Goal: Contribute content

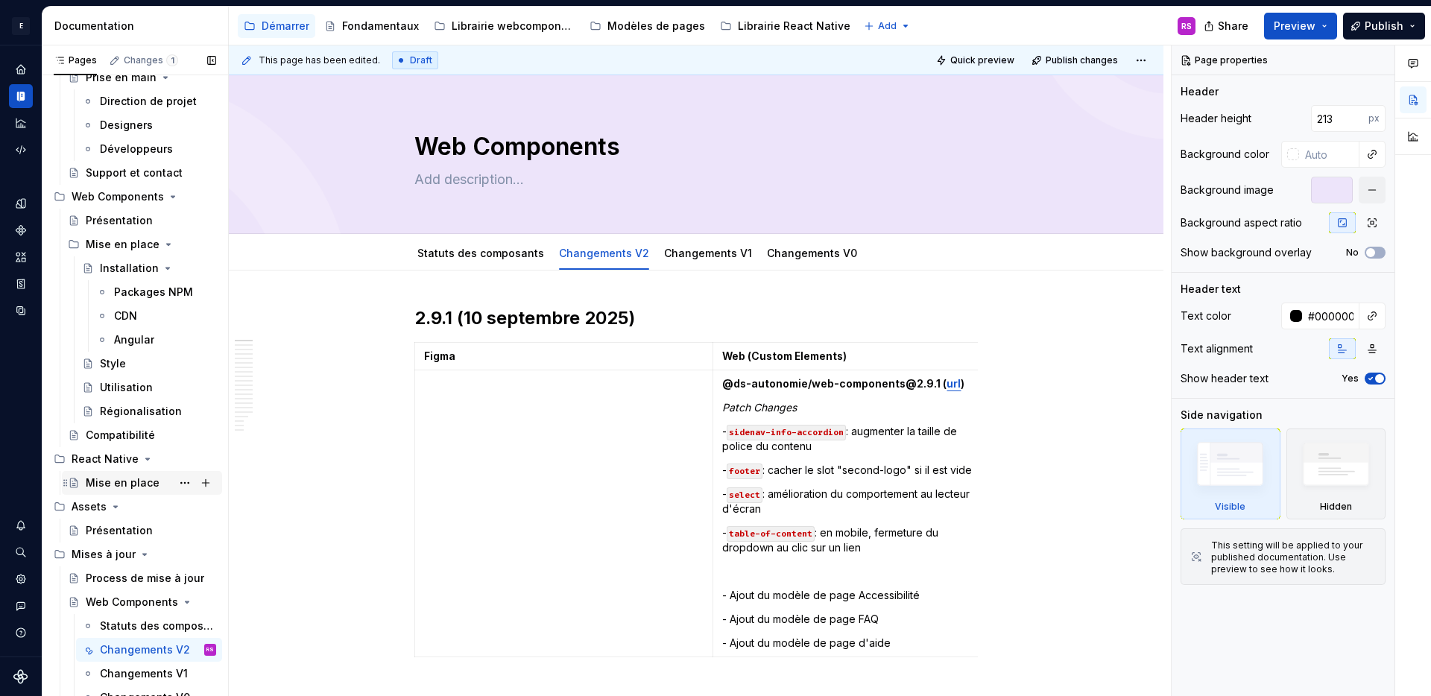
scroll to position [124, 0]
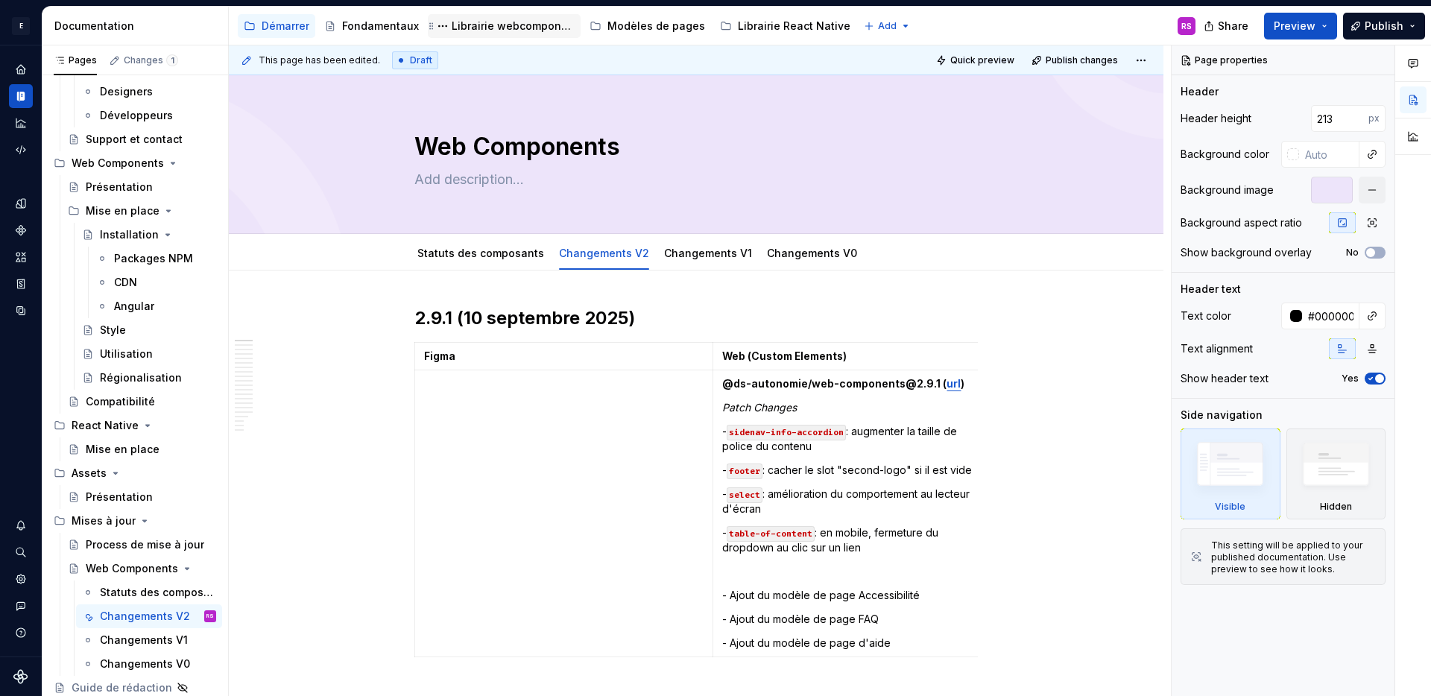
click at [464, 25] on div "Librairie webcomponents" at bounding box center [513, 26] width 123 height 15
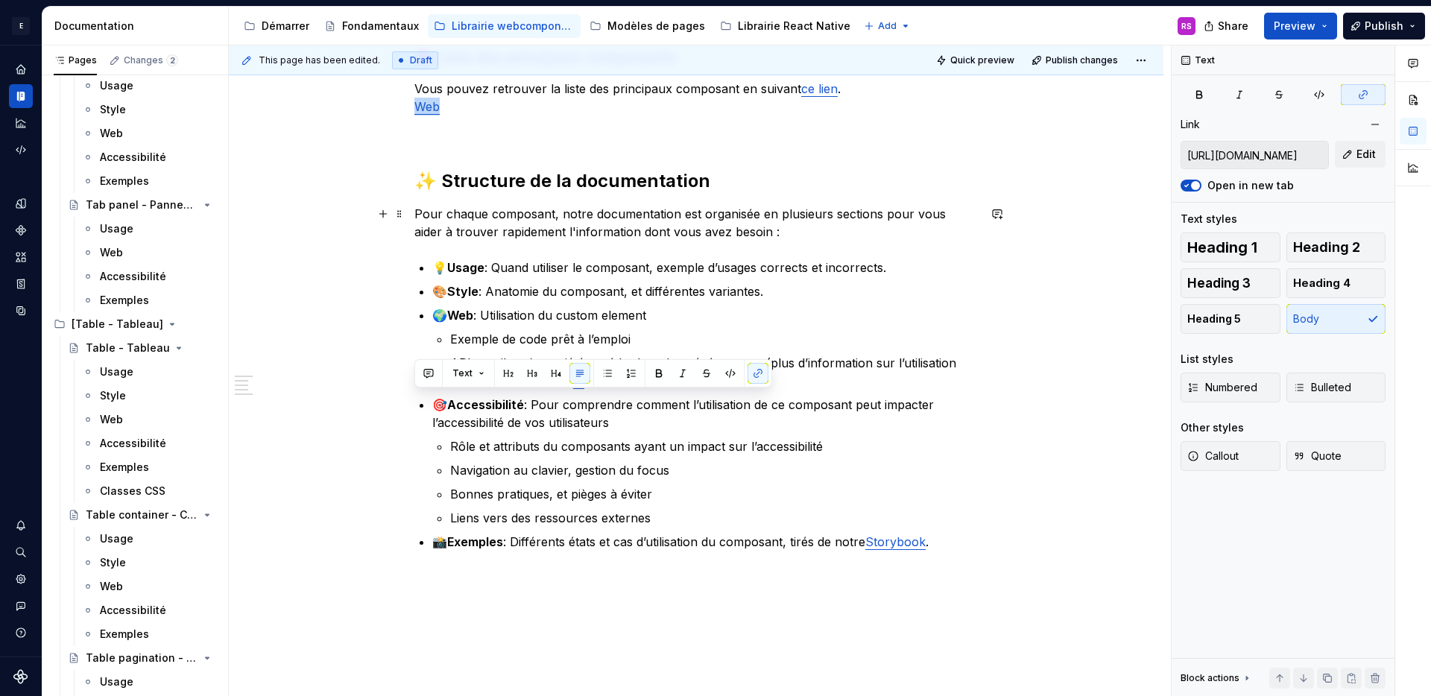
scroll to position [153, 0]
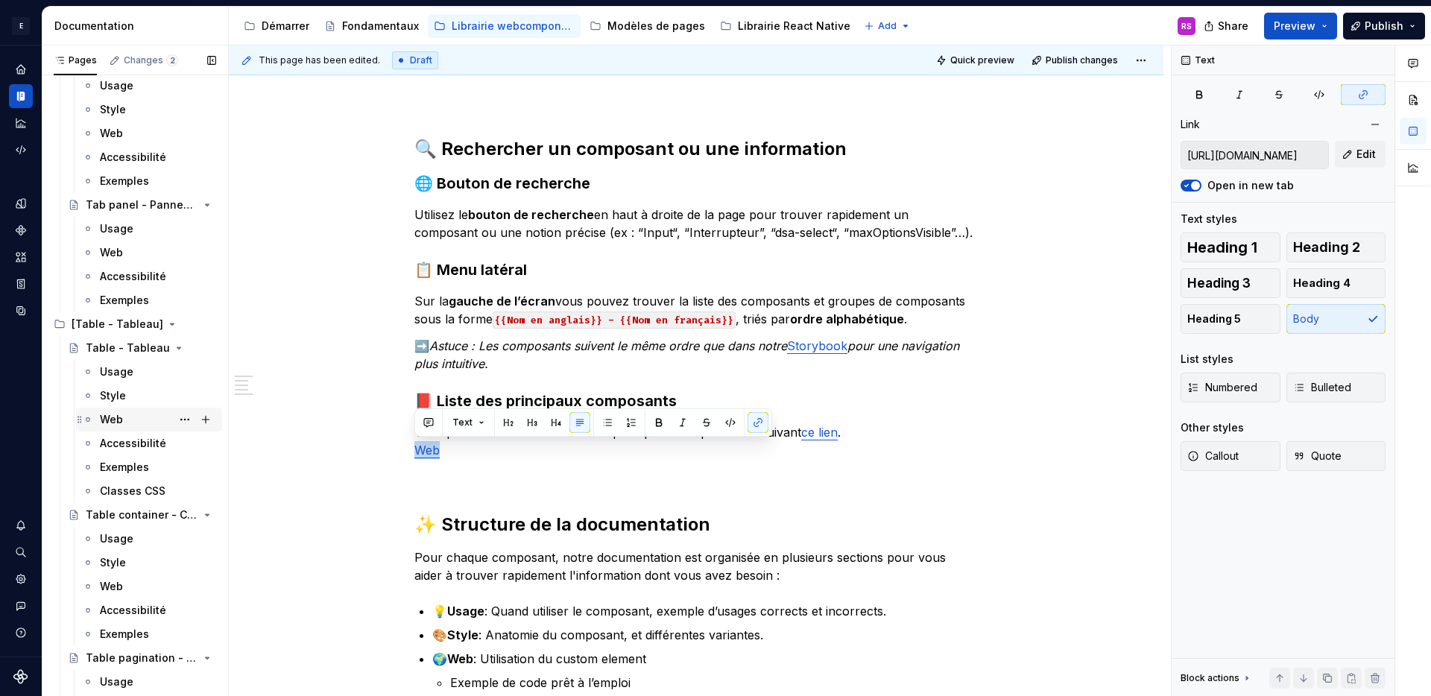
click at [128, 422] on div "Web" at bounding box center [158, 419] width 116 height 21
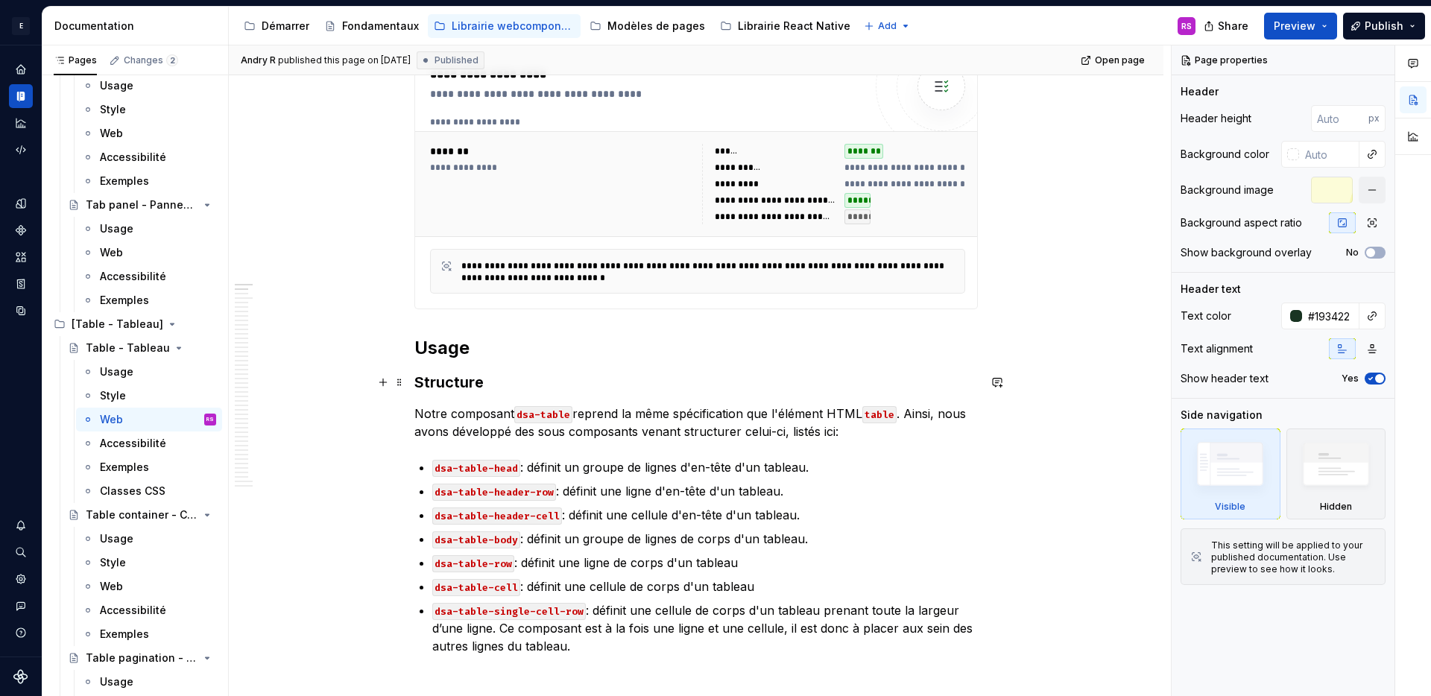
scroll to position [745, 0]
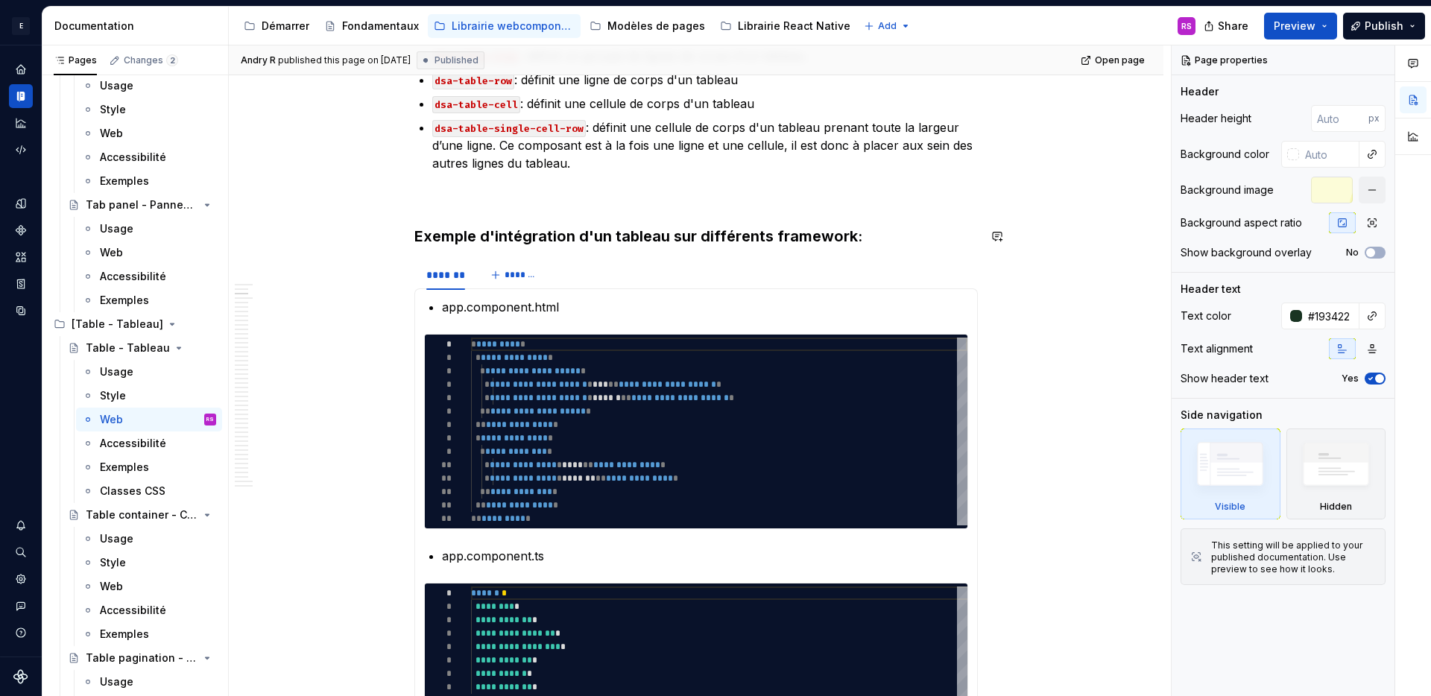
click at [578, 195] on p at bounding box center [695, 199] width 563 height 18
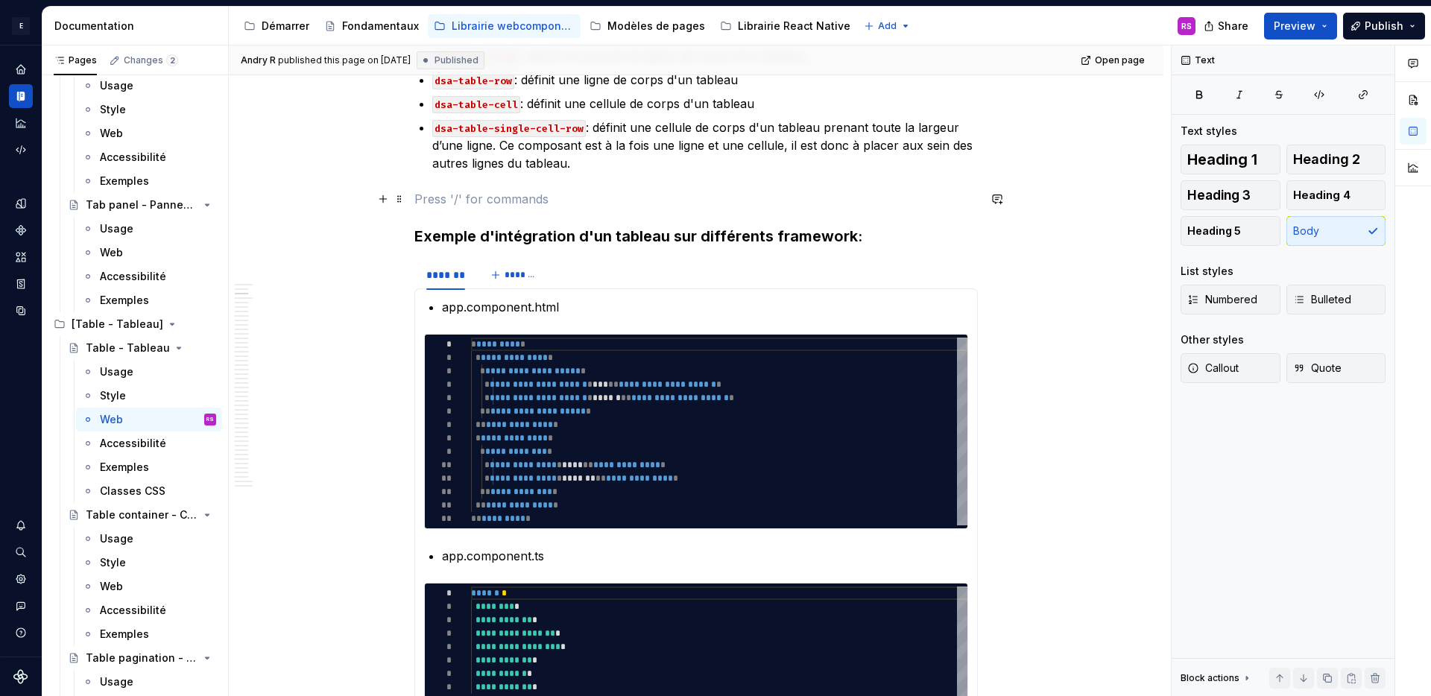
click at [514, 200] on p at bounding box center [695, 199] width 563 height 18
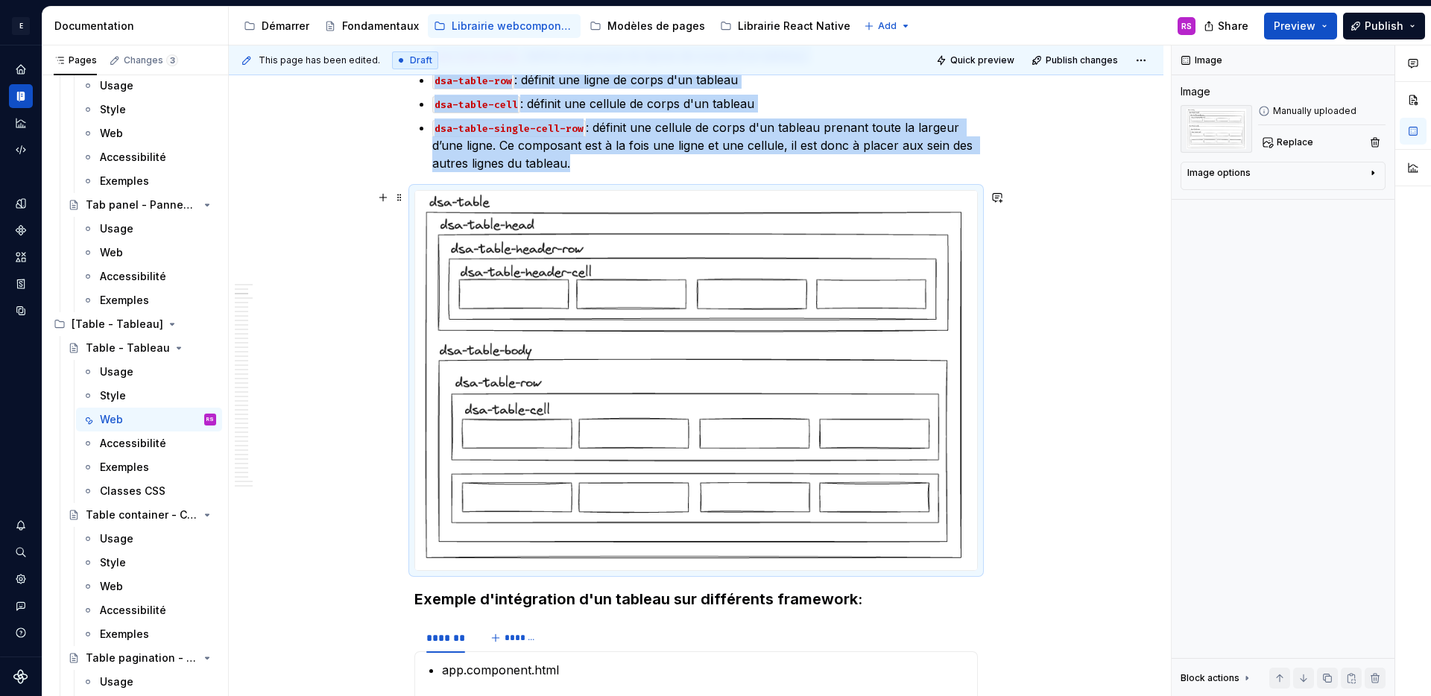
click at [1208, 182] on div "Image options" at bounding box center [1277, 176] width 180 height 18
click at [1214, 250] on textarea at bounding box center [1282, 248] width 191 height 27
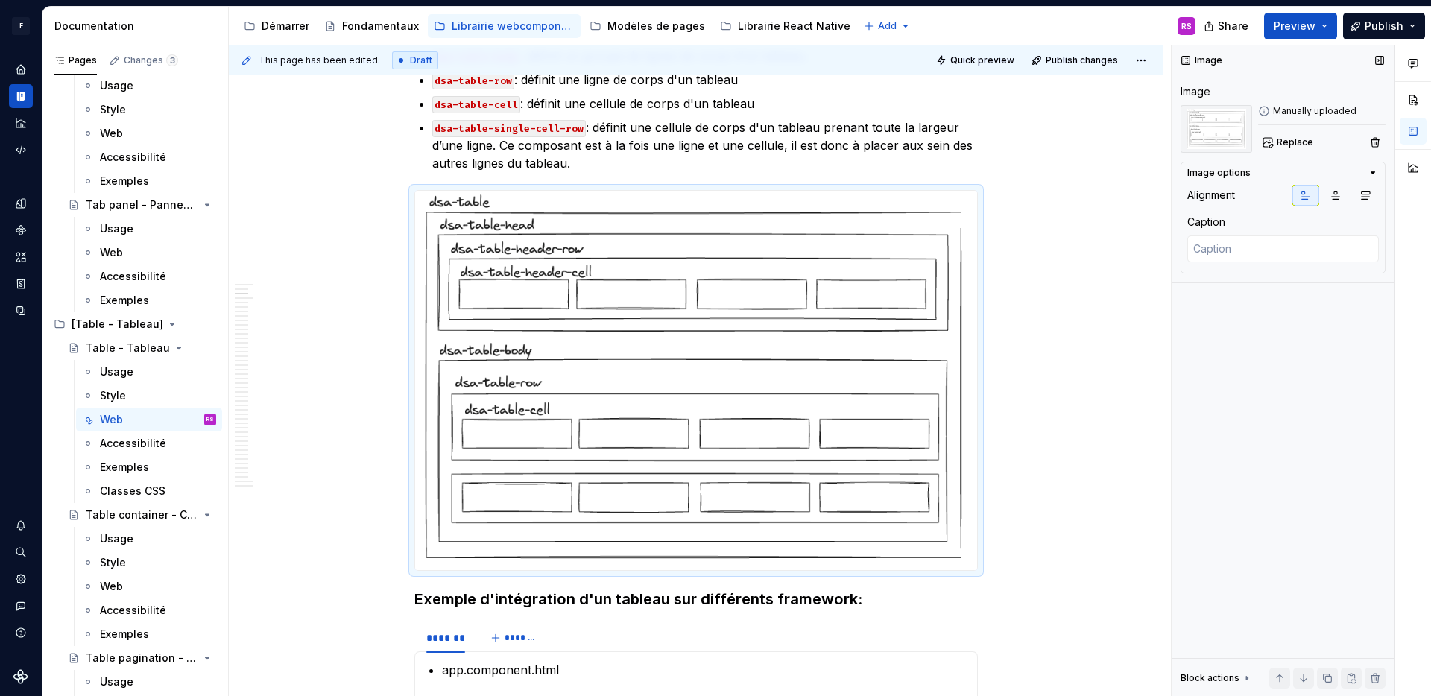
click at [1248, 407] on div "Image Image Manually uploaded Replace Image options Alignment Caption Block act…" at bounding box center [1282, 370] width 223 height 651
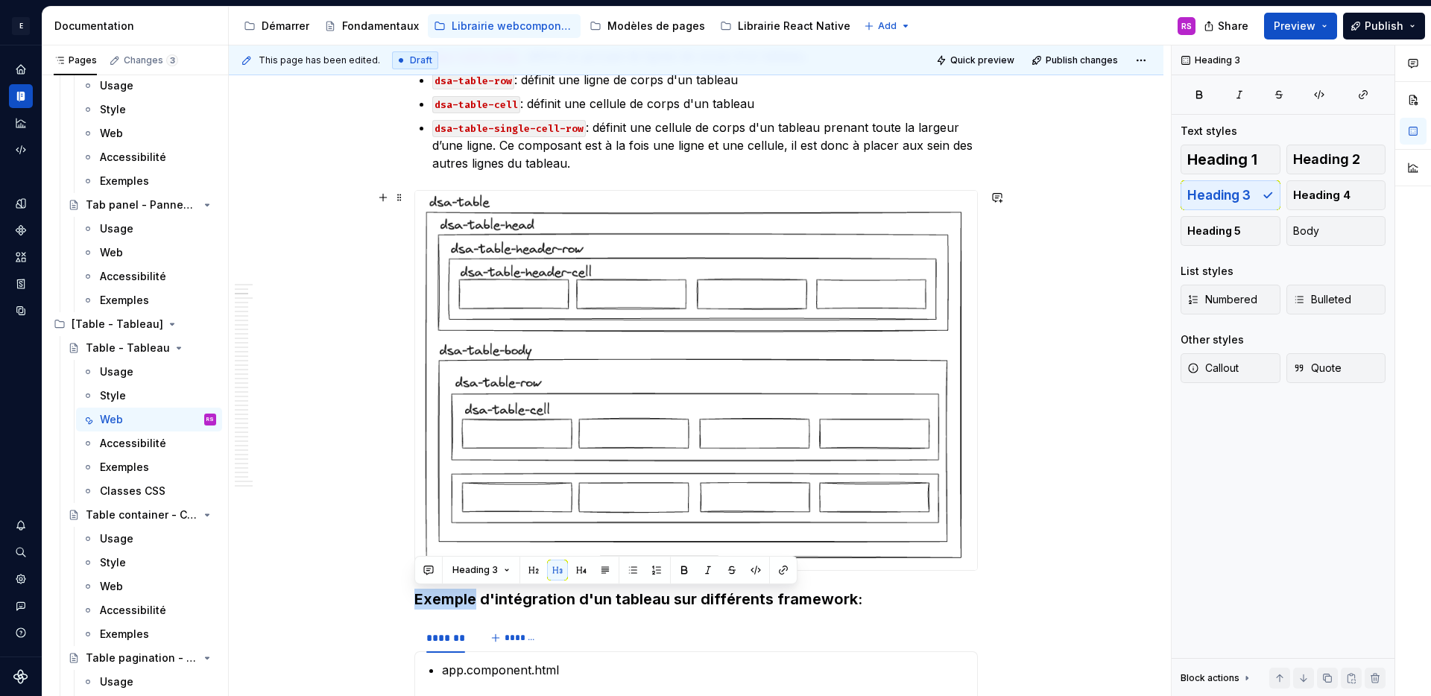
type textarea "*"
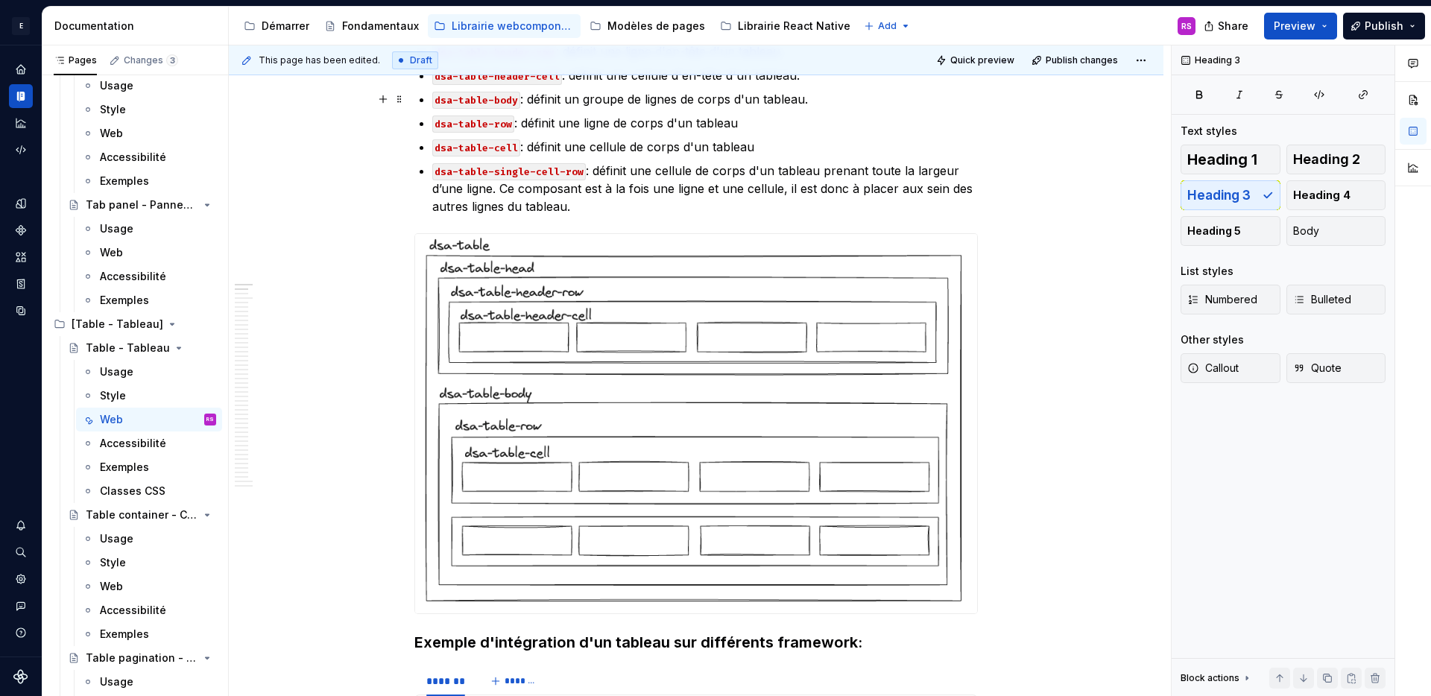
scroll to position [507, 0]
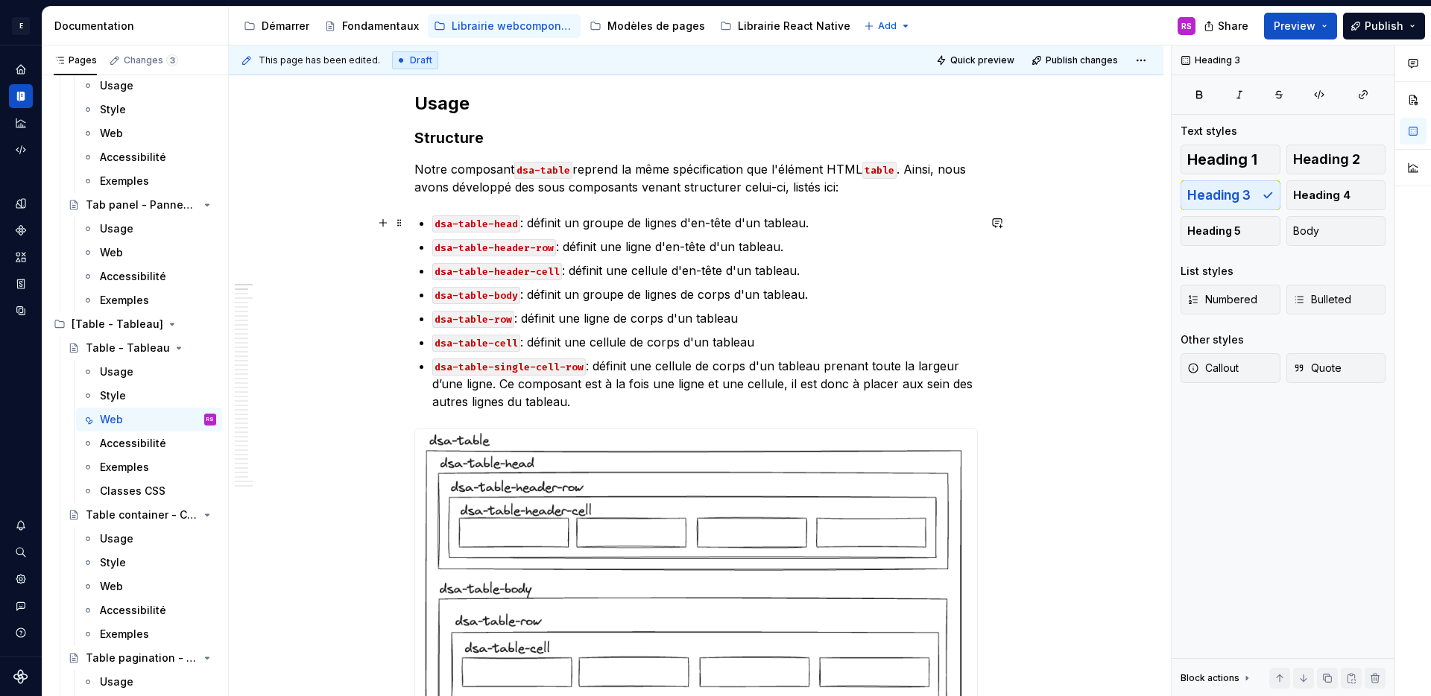
click at [815, 228] on p "dsa-table-head : définit un groupe de lignes d'en-tête d'un tableau." at bounding box center [704, 223] width 545 height 18
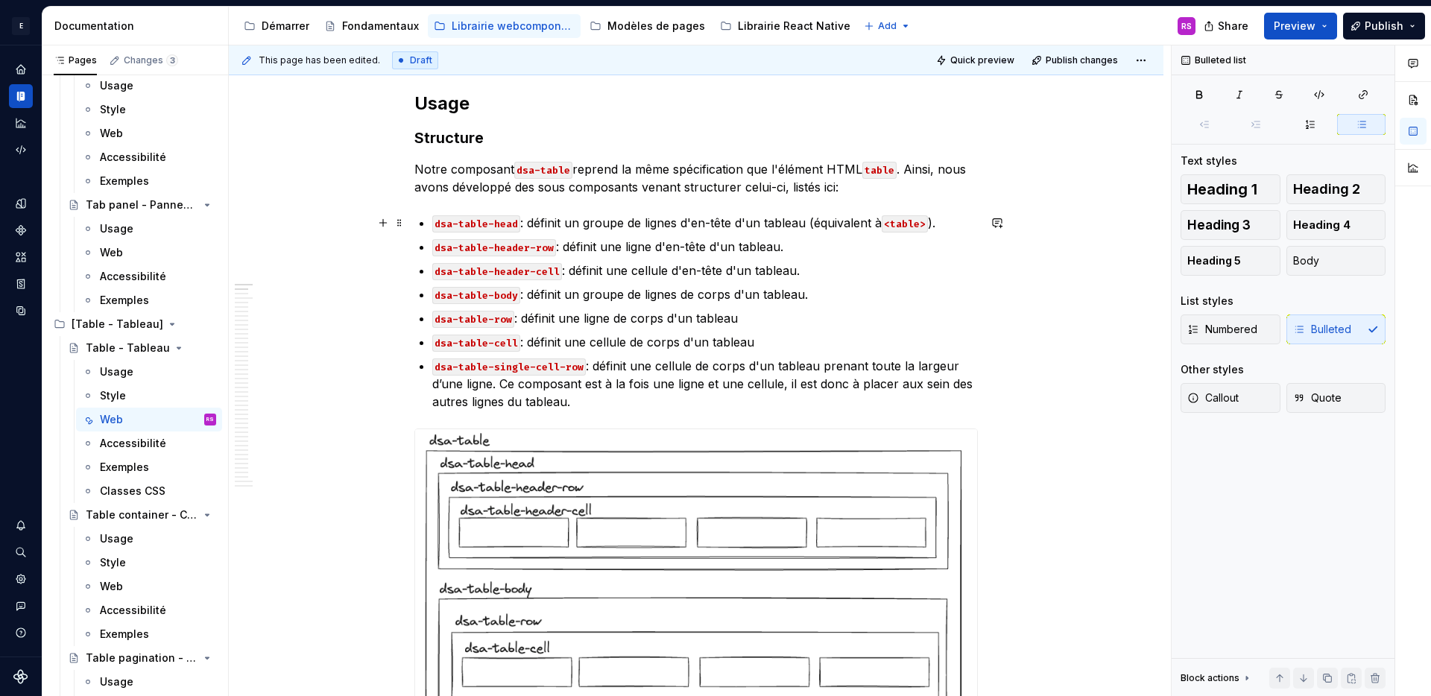
click at [803, 220] on p "dsa-table-head : définit un groupe de lignes d'en-tête d'un tableau (équivalent…" at bounding box center [704, 223] width 545 height 18
copy p "(équivalent à <table> )"
click at [779, 247] on p "dsa-table-header-row : définit une ligne d'en-tête d'un tableau." at bounding box center [704, 247] width 545 height 18
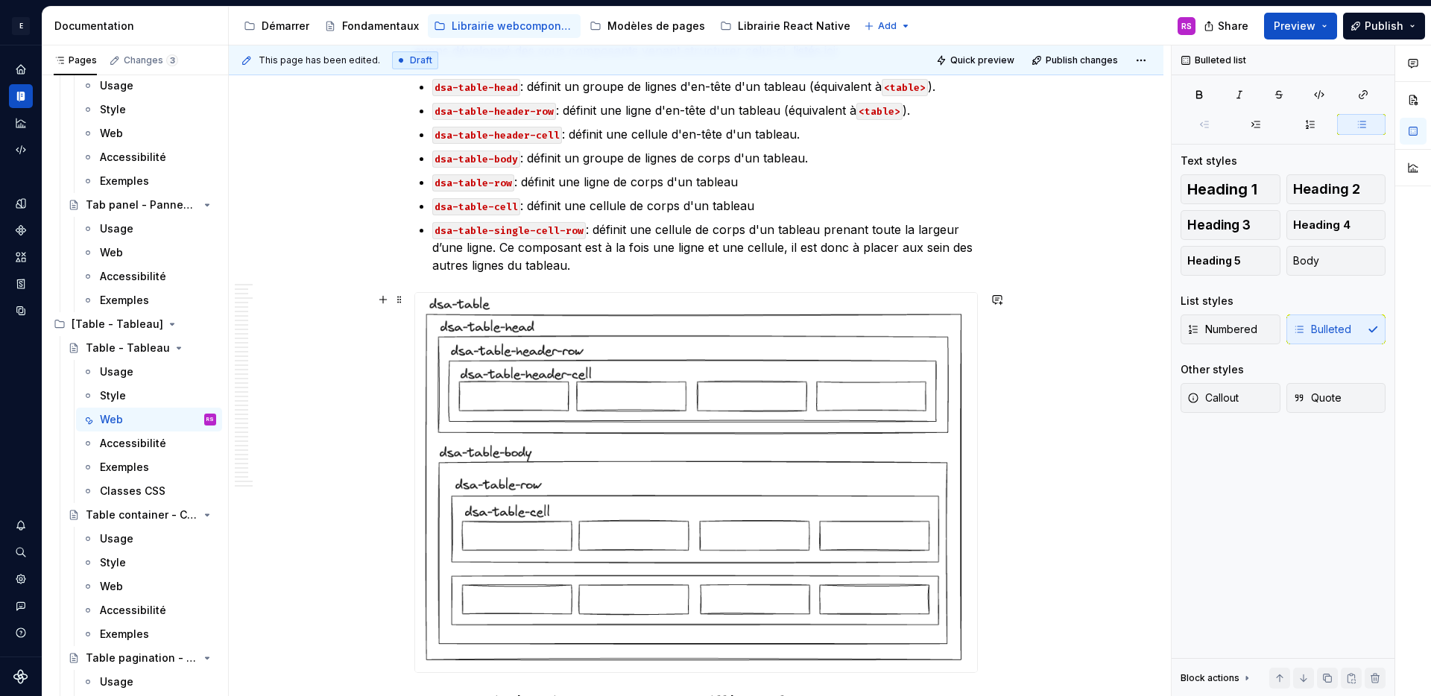
scroll to position [584, 0]
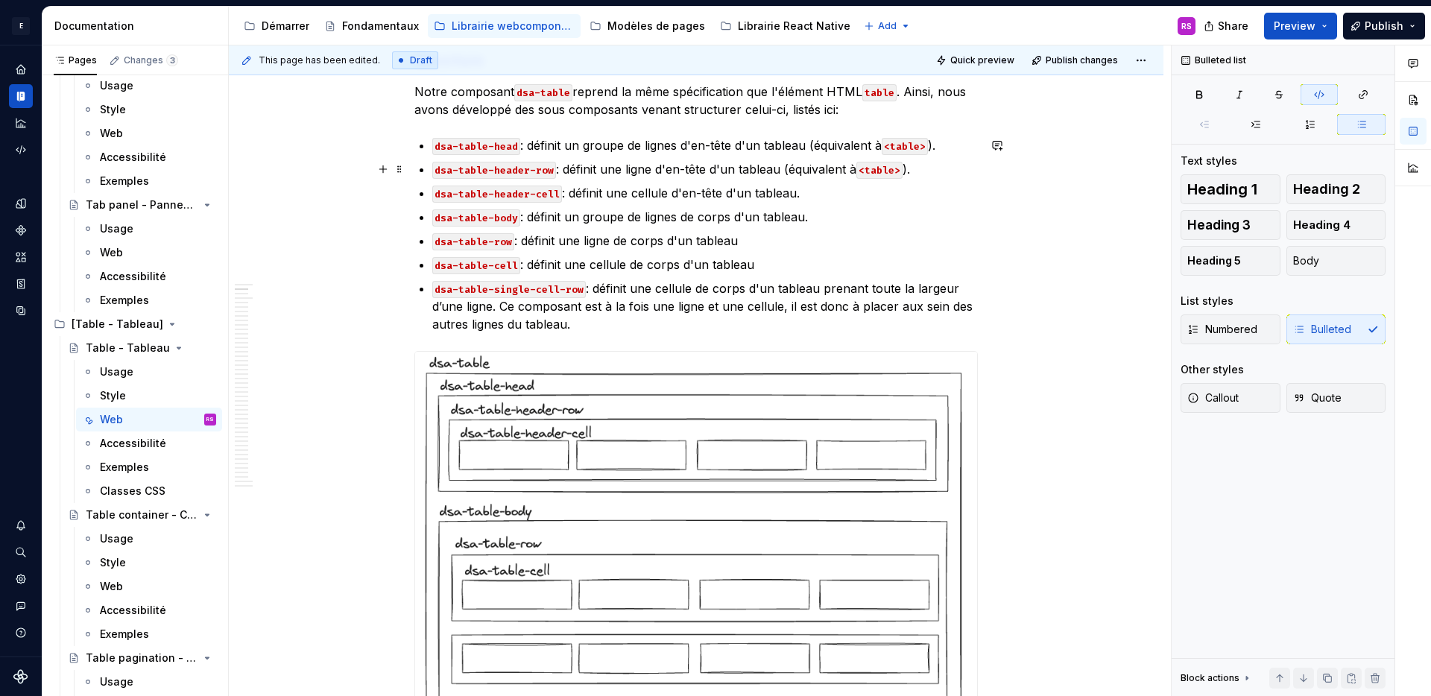
click at [889, 169] on code "<table>" at bounding box center [879, 170] width 46 height 17
click at [796, 191] on p "dsa-table-header-cell : définit une cellule d'en-tête d'un tableau." at bounding box center [704, 193] width 545 height 18
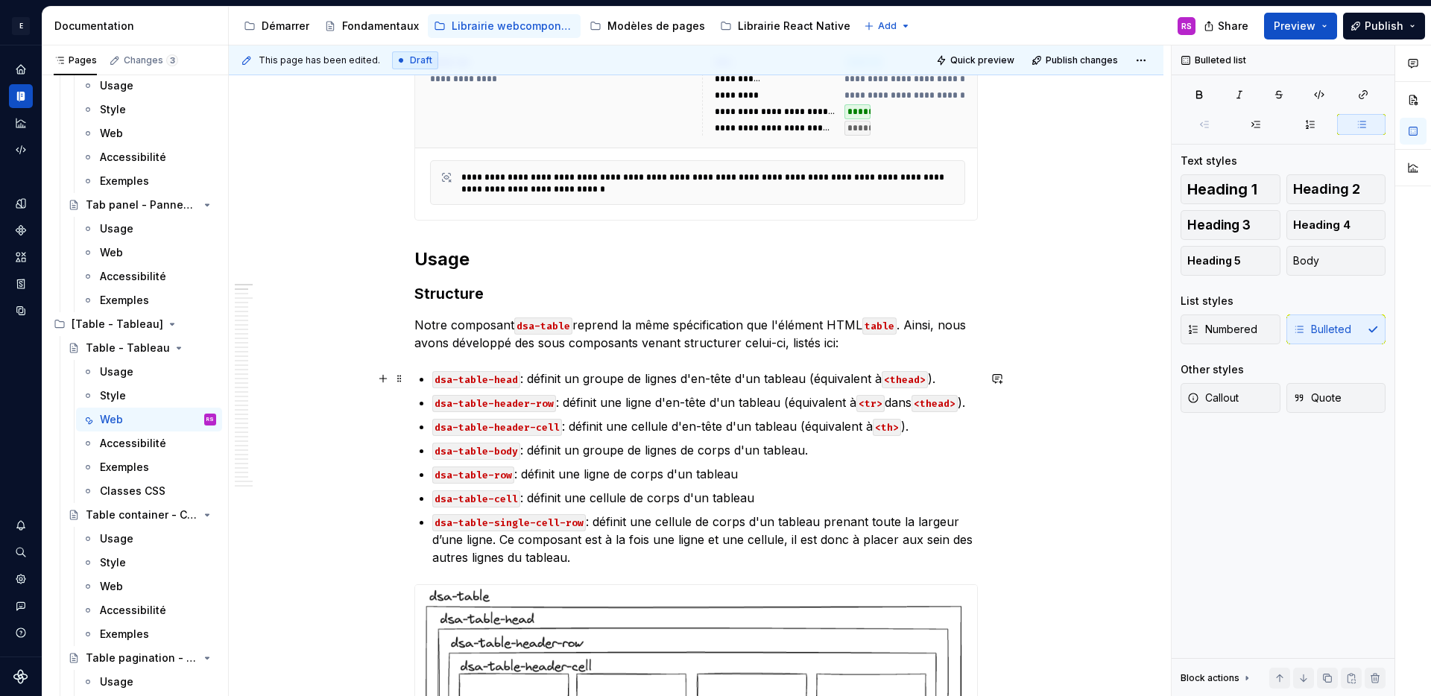
scroll to position [352, 0]
click at [902, 441] on p "dsa-table-body : définit un groupe de lignes de corps d'un tableau." at bounding box center [704, 449] width 545 height 18
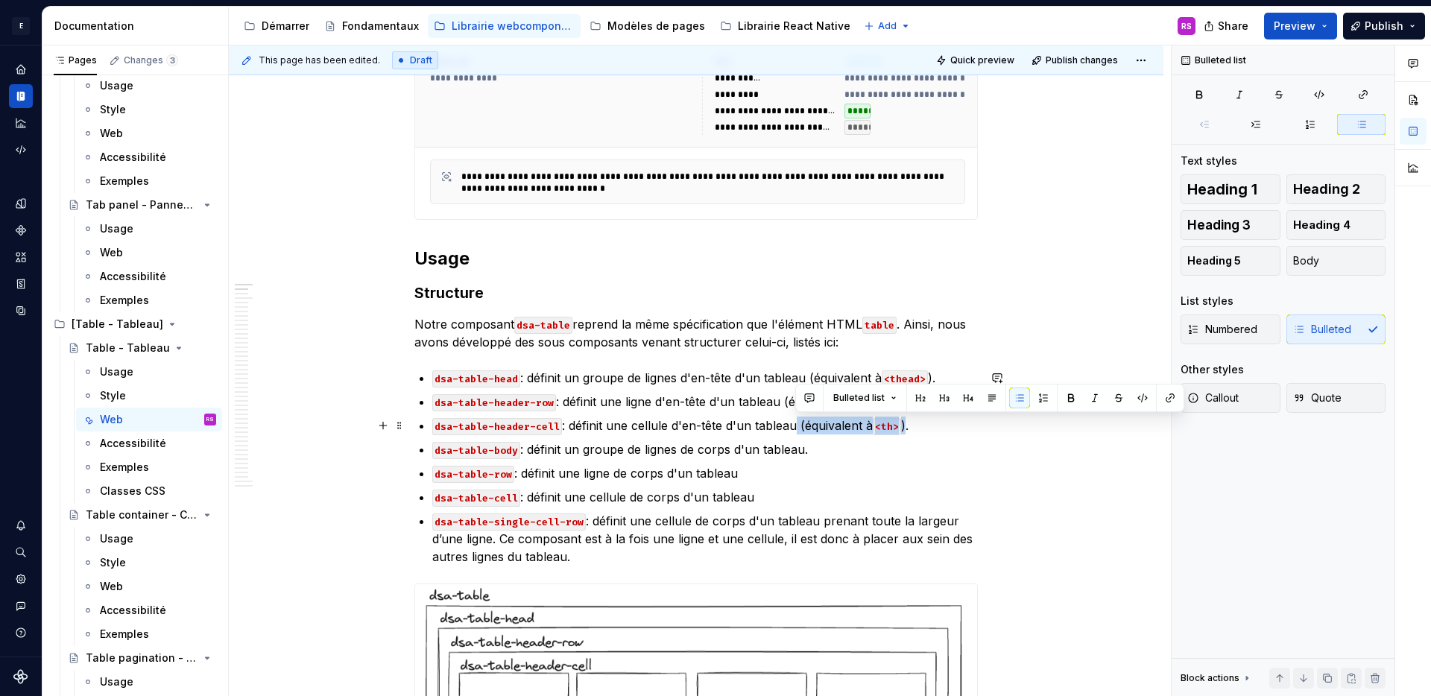
drag, startPoint x: 907, startPoint y: 423, endPoint x: 794, endPoint y: 428, distance: 113.3
click at [794, 428] on p "dsa-table-header-cell : définit une cellule d'en-tête d'un tableau (équivalent …" at bounding box center [704, 426] width 545 height 18
copy p "(équivalent à <th> )"
click at [803, 453] on p "dsa-table-body : définit un groupe de lignes de corps d'un tableau." at bounding box center [704, 449] width 545 height 18
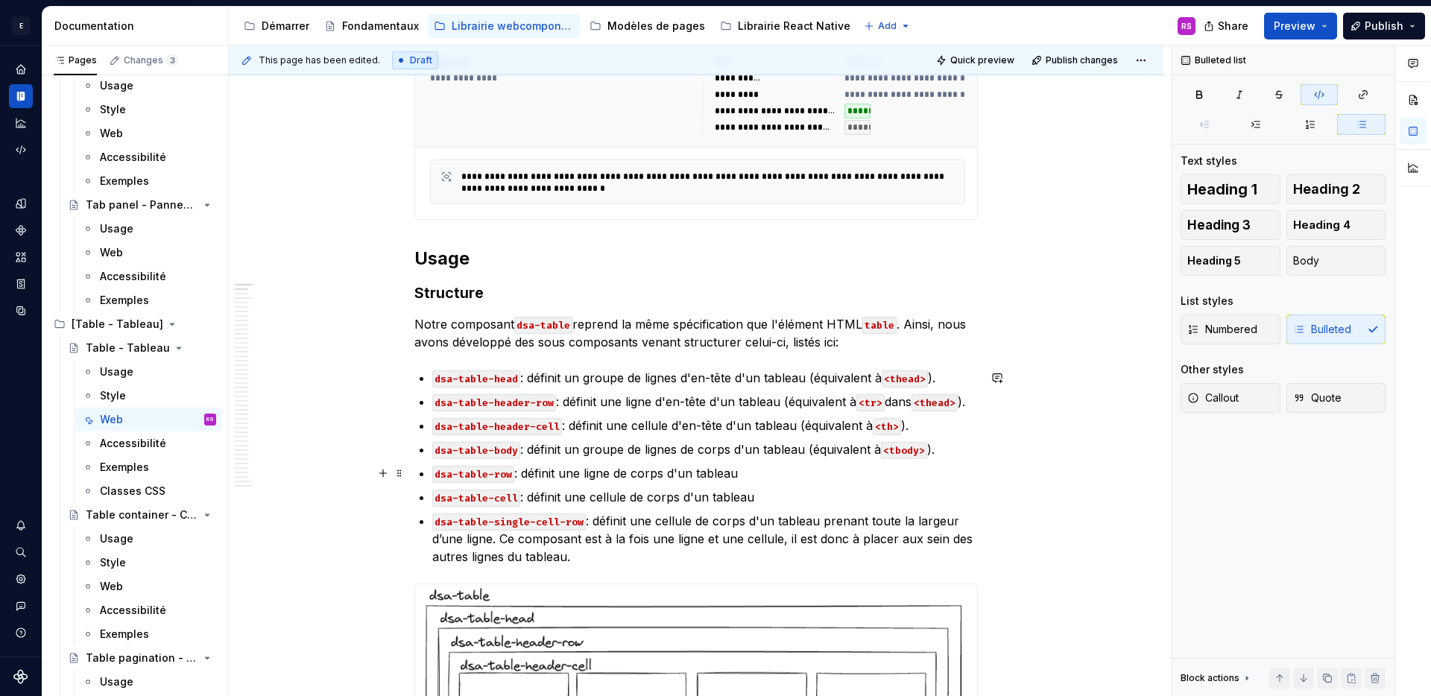
click at [740, 469] on p "dsa-table-row : définit une ligne de corps d'un tableau" at bounding box center [704, 473] width 545 height 18
click at [915, 498] on p "dsa-table-cell : définit une cellule de corps d'un tableau (équivalent à <td> )" at bounding box center [704, 497] width 545 height 18
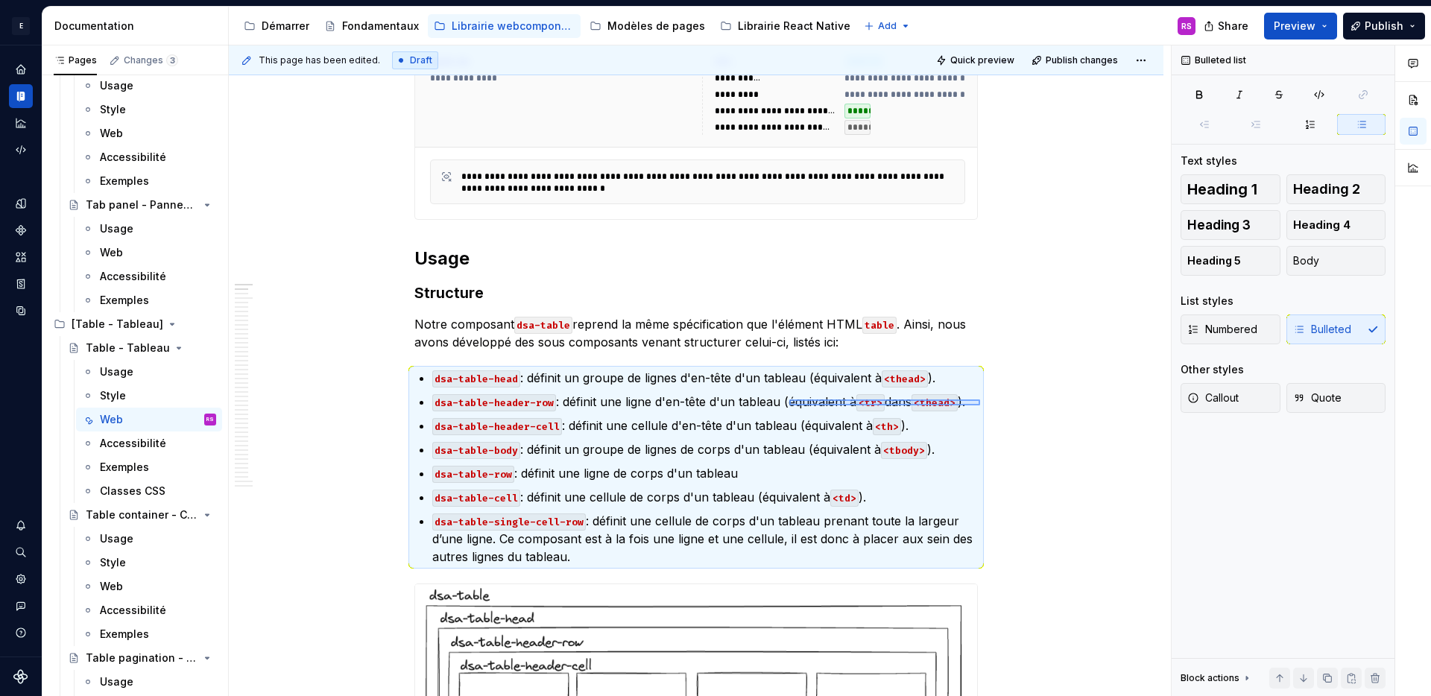
drag, startPoint x: 980, startPoint y: 399, endPoint x: 789, endPoint y: 405, distance: 190.8
click at [789, 405] on div "**********" at bounding box center [700, 370] width 942 height 651
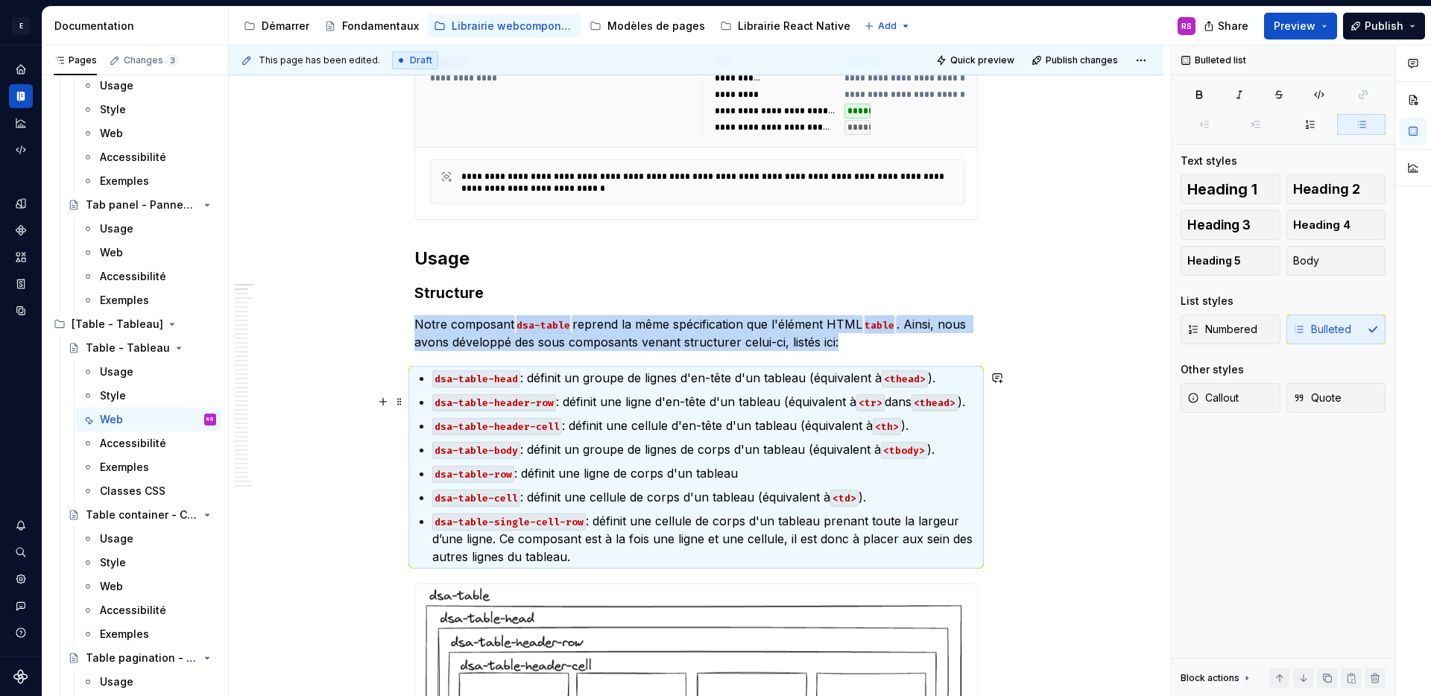
click at [784, 405] on p "dsa-table-header-row : définit une ligne d'en-tête d'un tableau (équivalent à <…" at bounding box center [704, 402] width 545 height 18
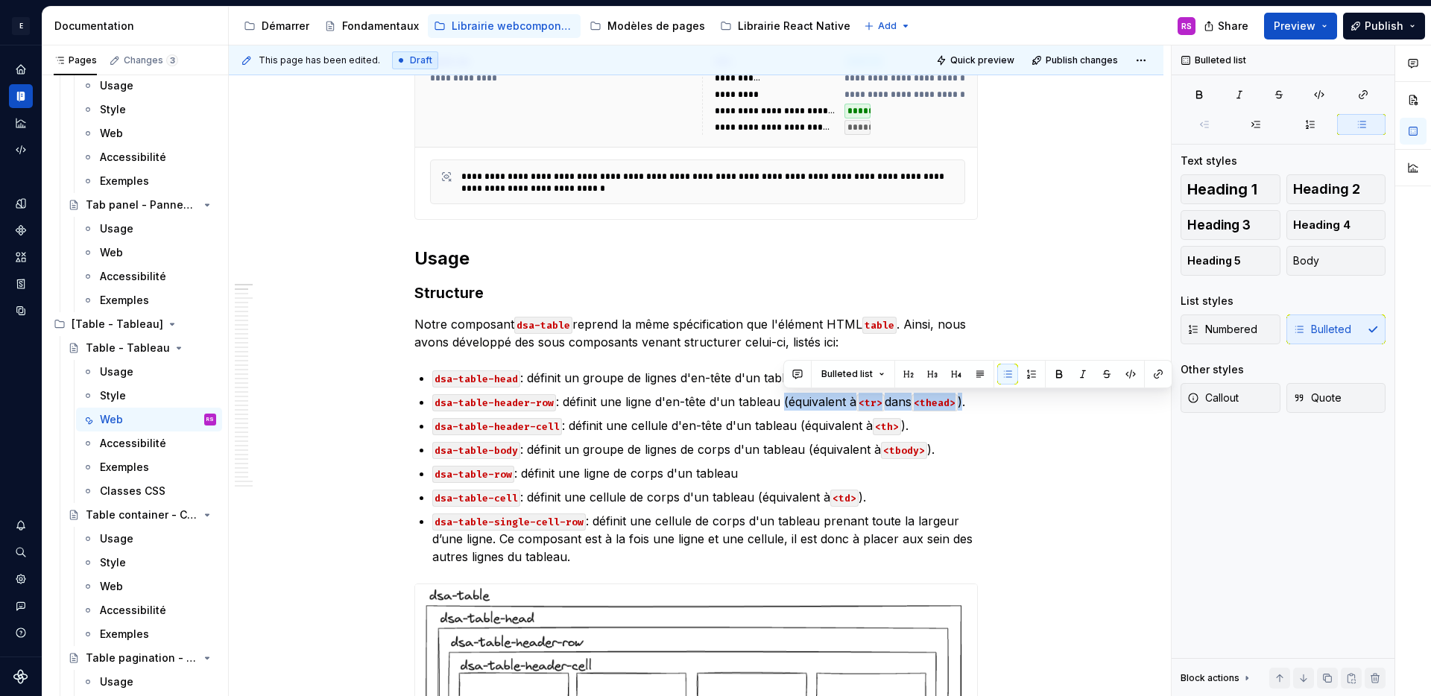
copy p "(équivalent à <tr> dans <thead> )"
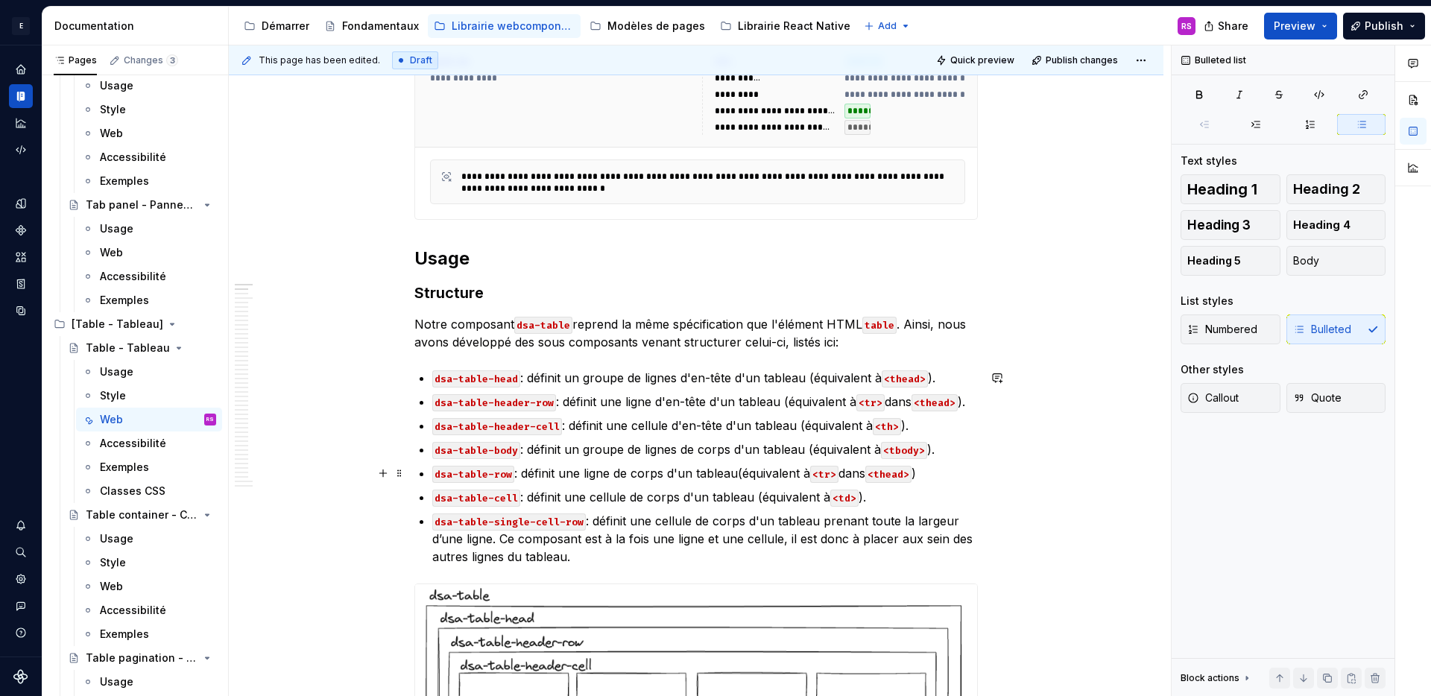
click at [735, 471] on p "dsa-table-row : définit une ligne de corps d'un tableau(équivalent à <tr> dans …" at bounding box center [704, 473] width 545 height 18
click at [899, 471] on code "<thead>" at bounding box center [892, 474] width 46 height 17
click at [903, 556] on p "dsa-table-single-cell-row : définit une cellule de corps d'un tableau prenant t…" at bounding box center [704, 539] width 545 height 54
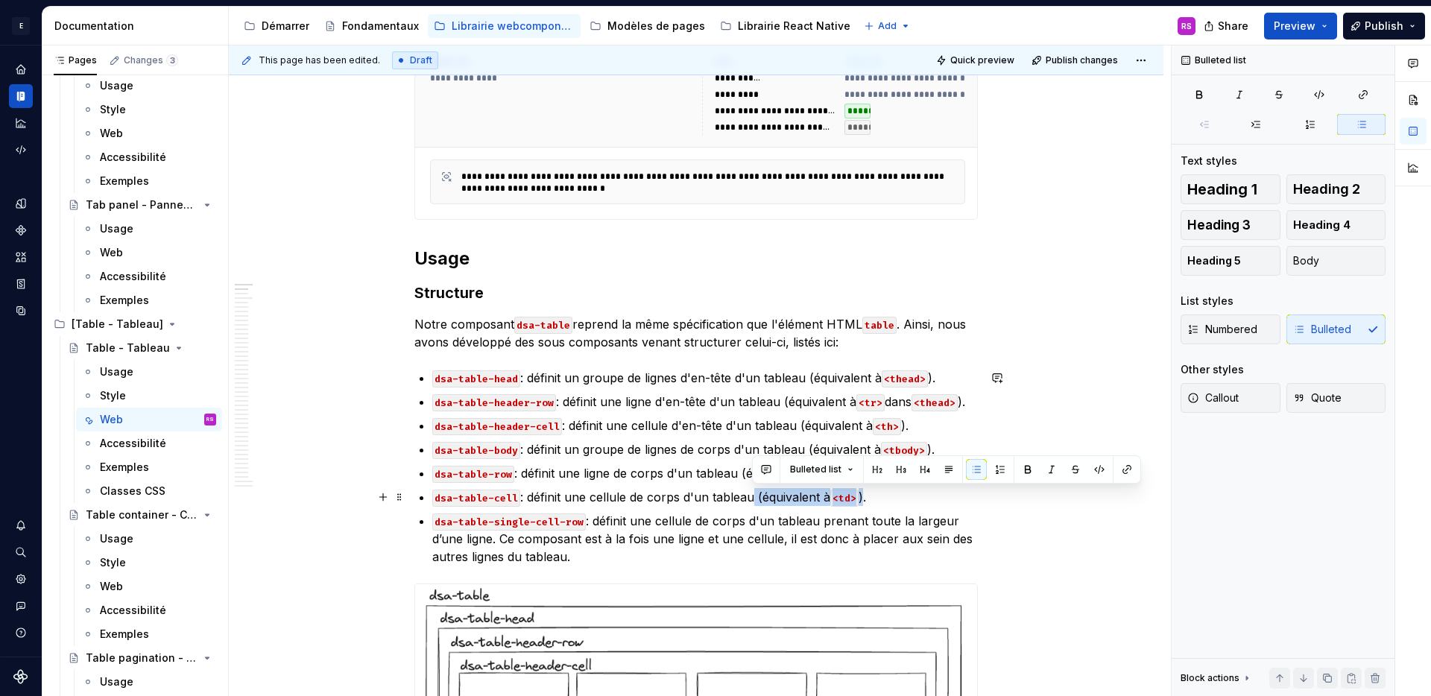
drag, startPoint x: 864, startPoint y: 495, endPoint x: 753, endPoint y: 492, distance: 111.1
click at [753, 492] on p "dsa-table-cell : définit une cellule de corps d'un tableau (équivalent à <td> )." at bounding box center [704, 497] width 545 height 18
copy p "(équivalent à <td> )"
click at [565, 559] on p "dsa-table-single-cell-row : définit une cellule de corps d'un tableau prenant t…" at bounding box center [704, 539] width 545 height 54
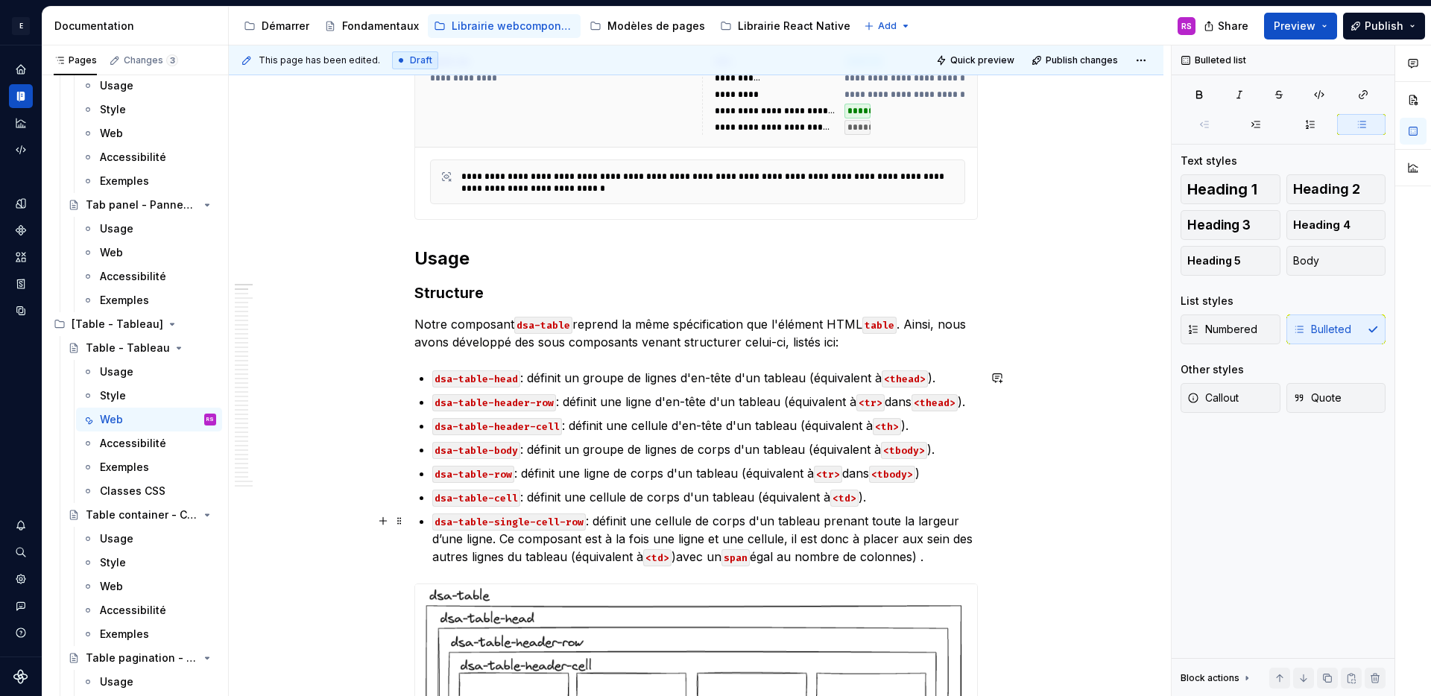
drag, startPoint x: 679, startPoint y: 554, endPoint x: 688, endPoint y: 563, distance: 13.2
click at [679, 555] on p "dsa-table-single-cell-row : définit une cellule de corps d'un tableau prenant t…" at bounding box center [704, 539] width 545 height 54
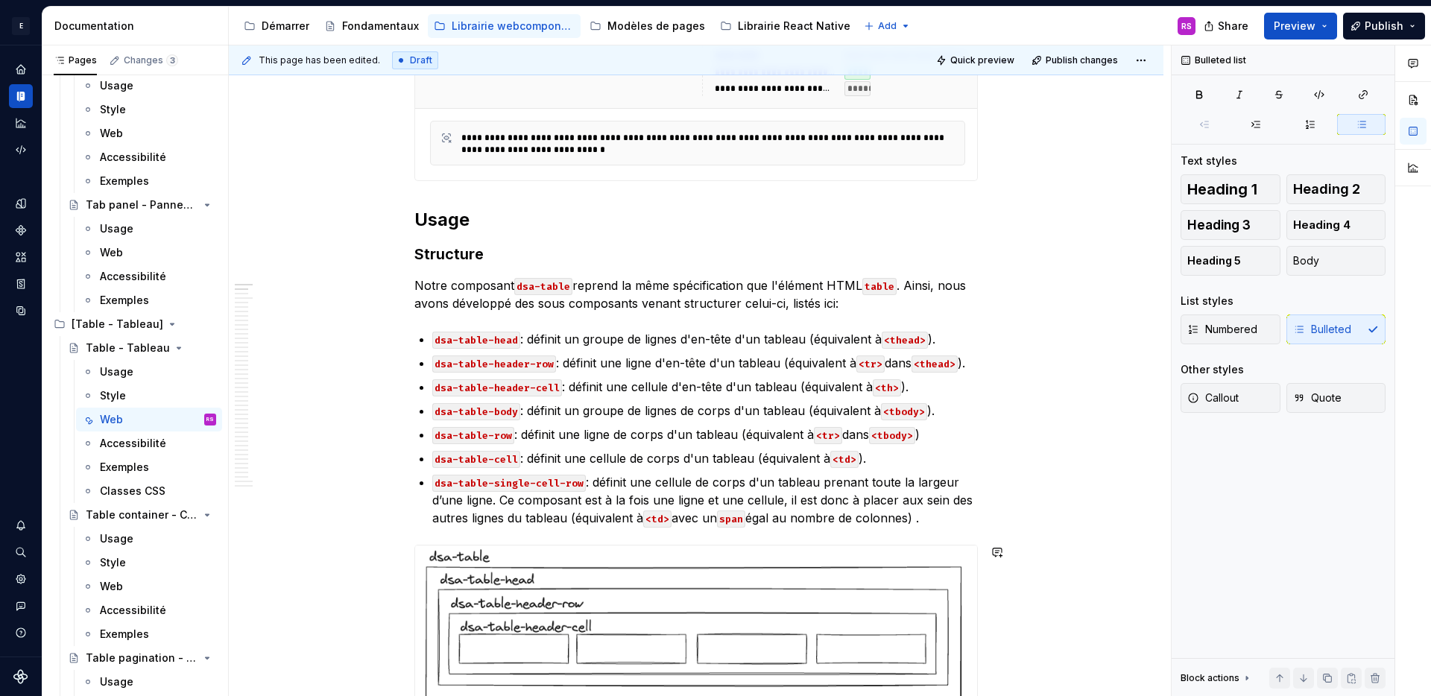
scroll to position [475, 0]
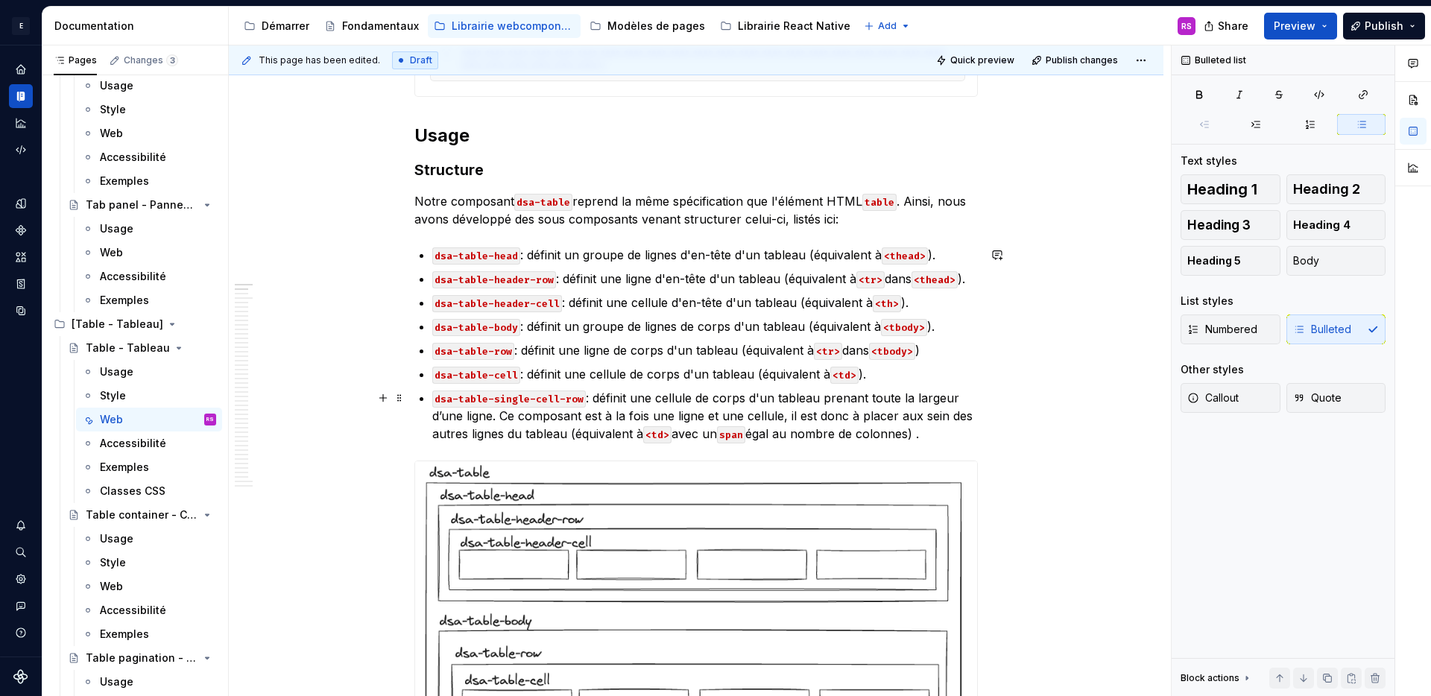
drag, startPoint x: 633, startPoint y: 435, endPoint x: 776, endPoint y: 437, distance: 142.3
click at [776, 437] on p "dsa-table-single-cell-row : définit une cellule de corps d'un tableau prenant t…" at bounding box center [704, 416] width 545 height 54
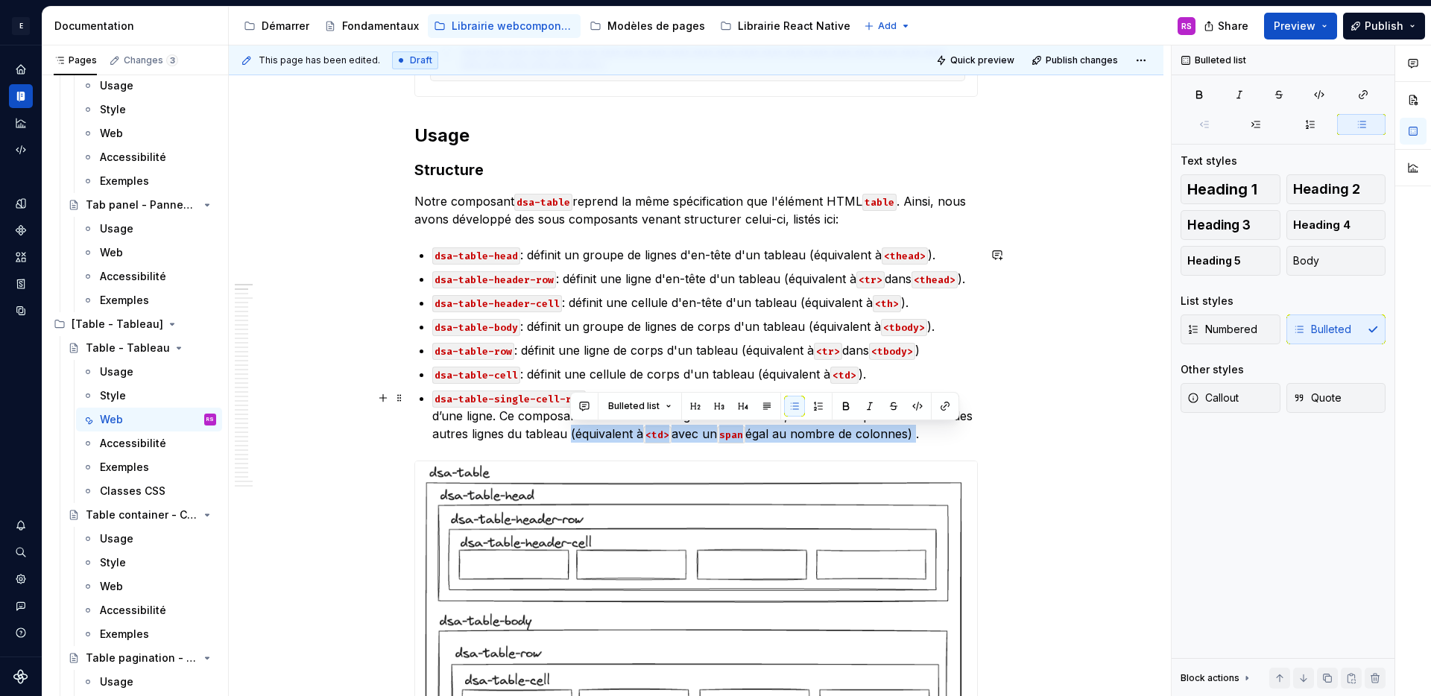
drag, startPoint x: 921, startPoint y: 433, endPoint x: 569, endPoint y: 437, distance: 352.5
click at [569, 437] on p "dsa-table-single-cell-row : définit une cellule de corps d'un tableau prenant t…" at bounding box center [704, 416] width 545 height 54
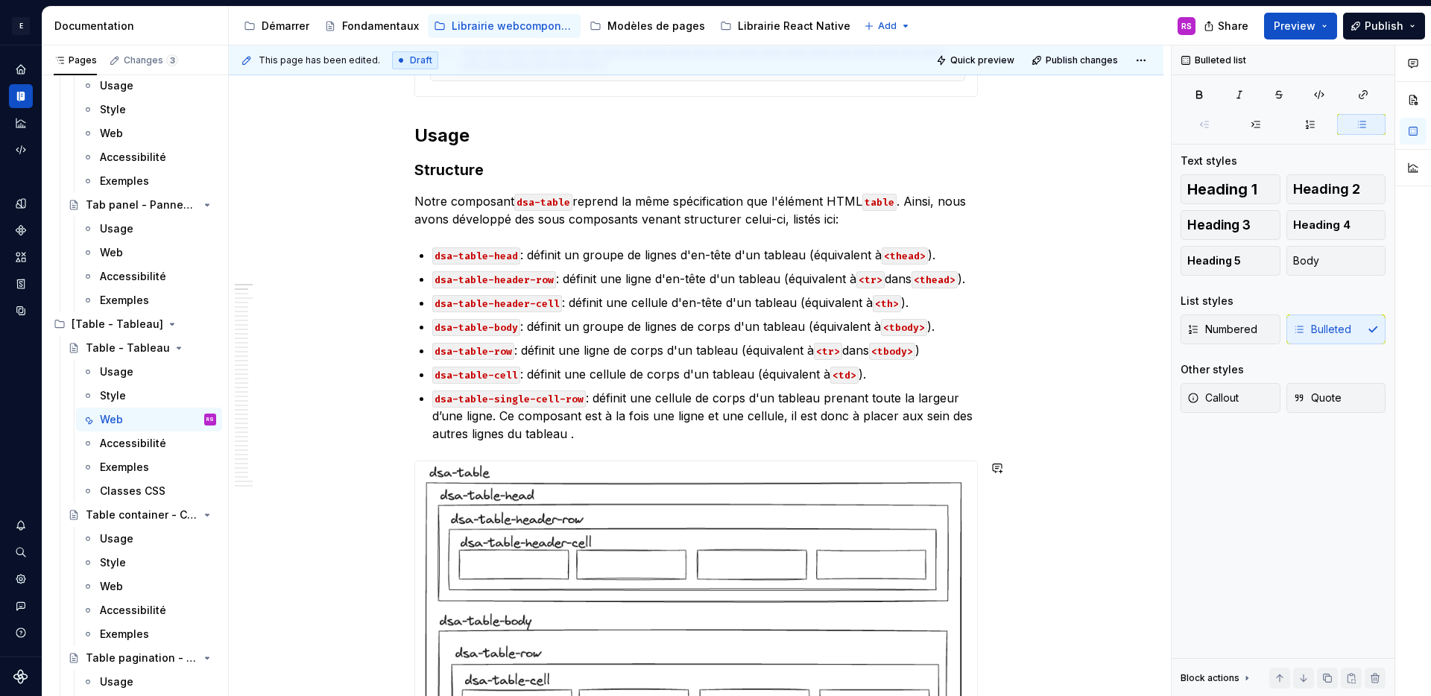
click at [611, 440] on p "dsa-table-single-cell-row : définit une cellule de corps d'un tableau prenant t…" at bounding box center [704, 416] width 545 height 54
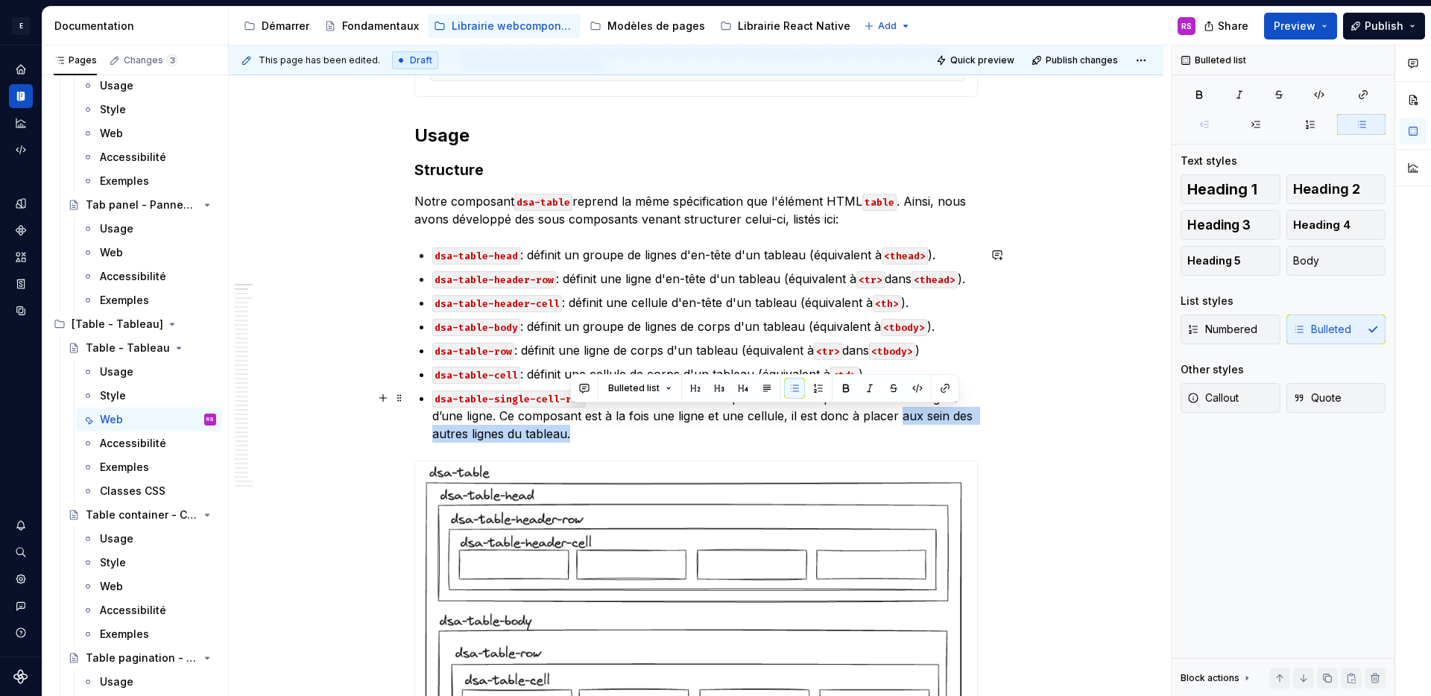
drag, startPoint x: 569, startPoint y: 434, endPoint x: 899, endPoint y: 422, distance: 331.1
click at [899, 422] on p "dsa-table-single-cell-row : définit une cellule de corps d'un tableau prenant t…" at bounding box center [704, 416] width 545 height 54
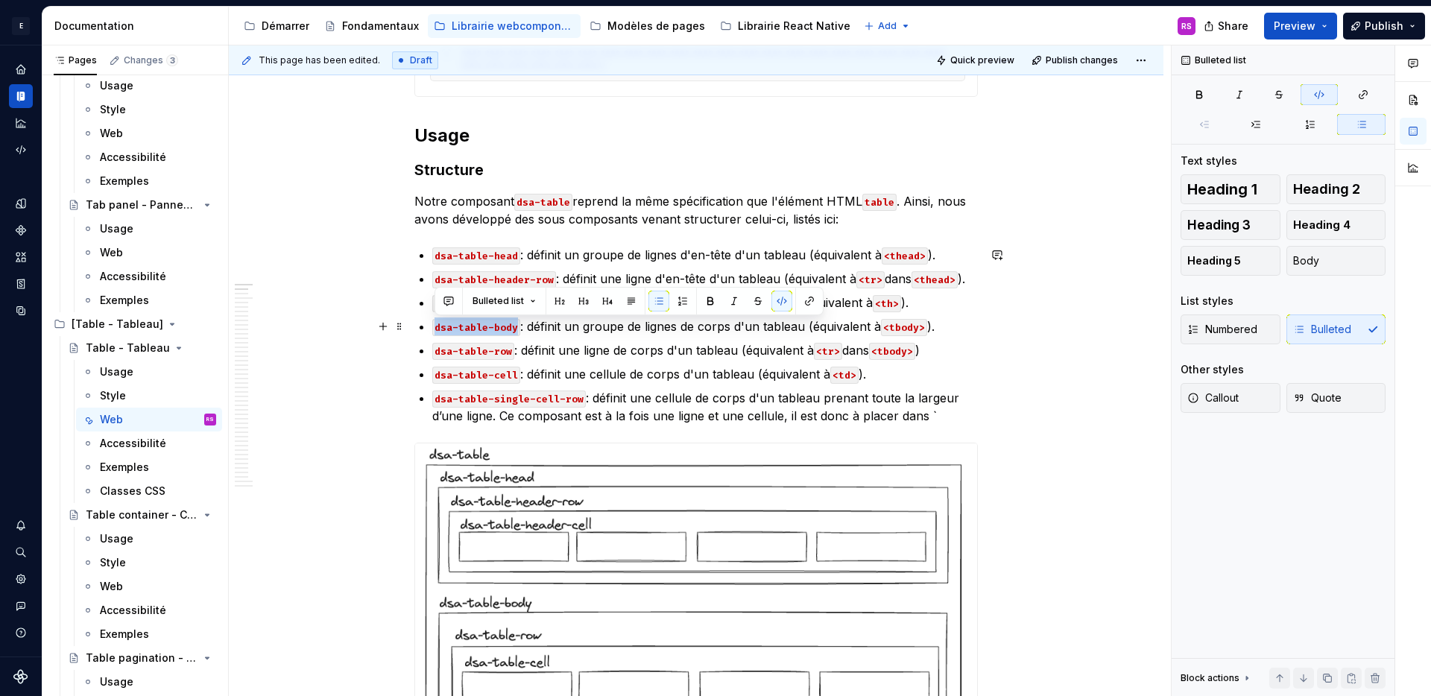
drag, startPoint x: 515, startPoint y: 329, endPoint x: 431, endPoint y: 327, distance: 83.5
click at [432, 327] on code "dsa-table-body" at bounding box center [476, 327] width 88 height 17
copy code "dsa-table-body"
click at [973, 419] on p "dsa-table-single-cell-row : définit une cellule de corps d'un tableau prenant t…" at bounding box center [704, 407] width 545 height 36
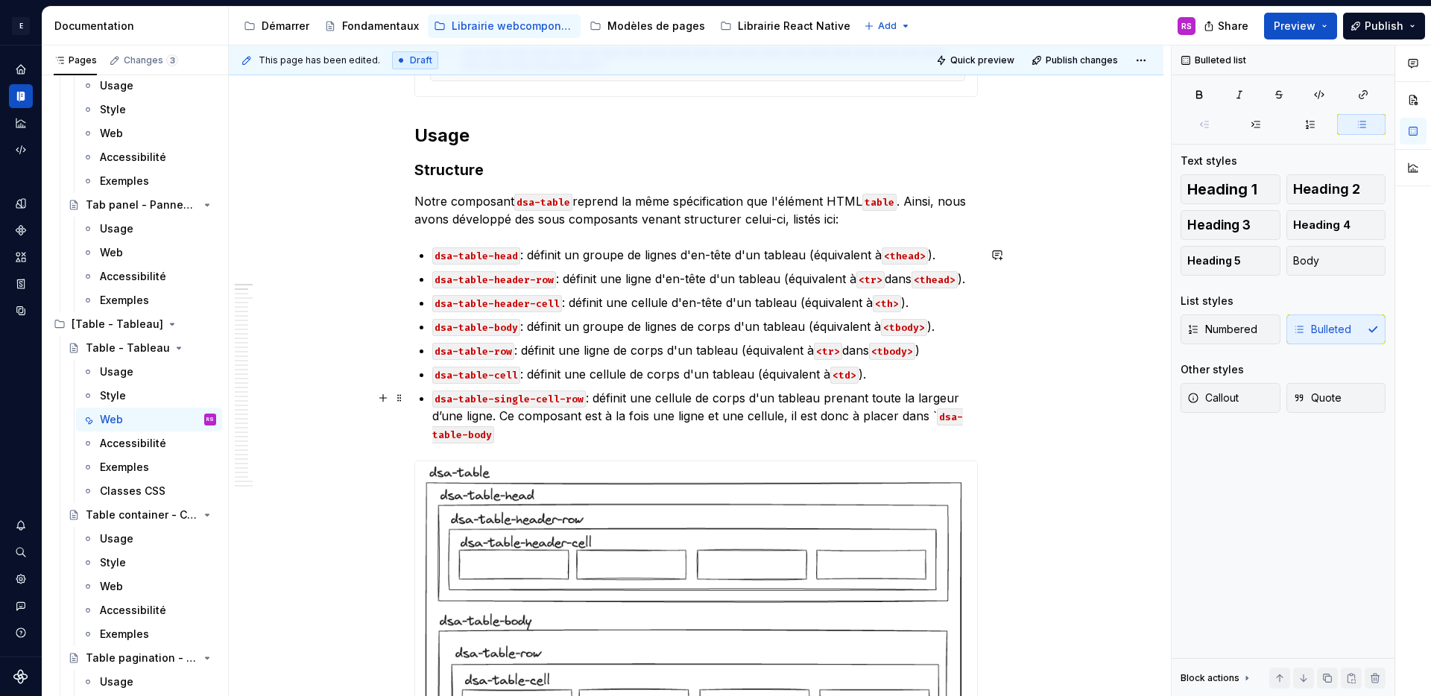
click at [929, 412] on p "dsa-table-single-cell-row : définit une cellule de corps d'un tableau prenant t…" at bounding box center [704, 416] width 545 height 54
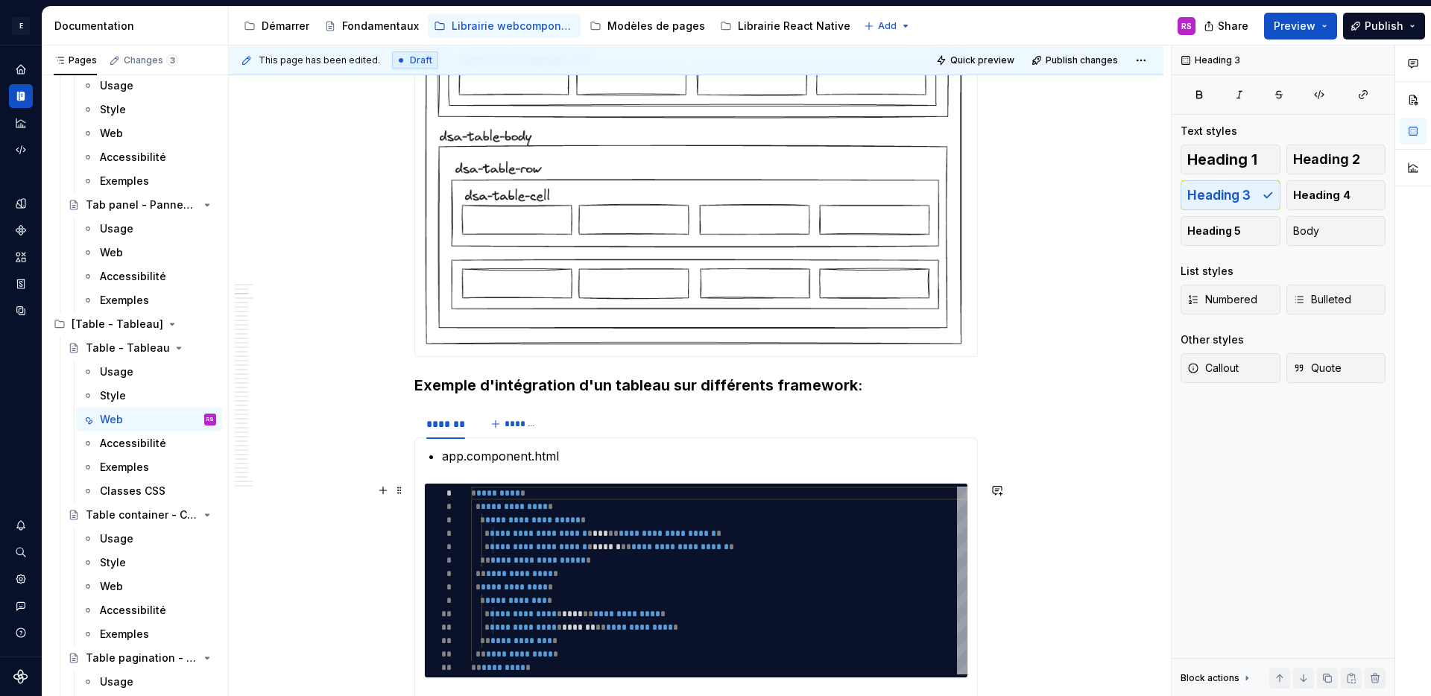
scroll to position [1014, 0]
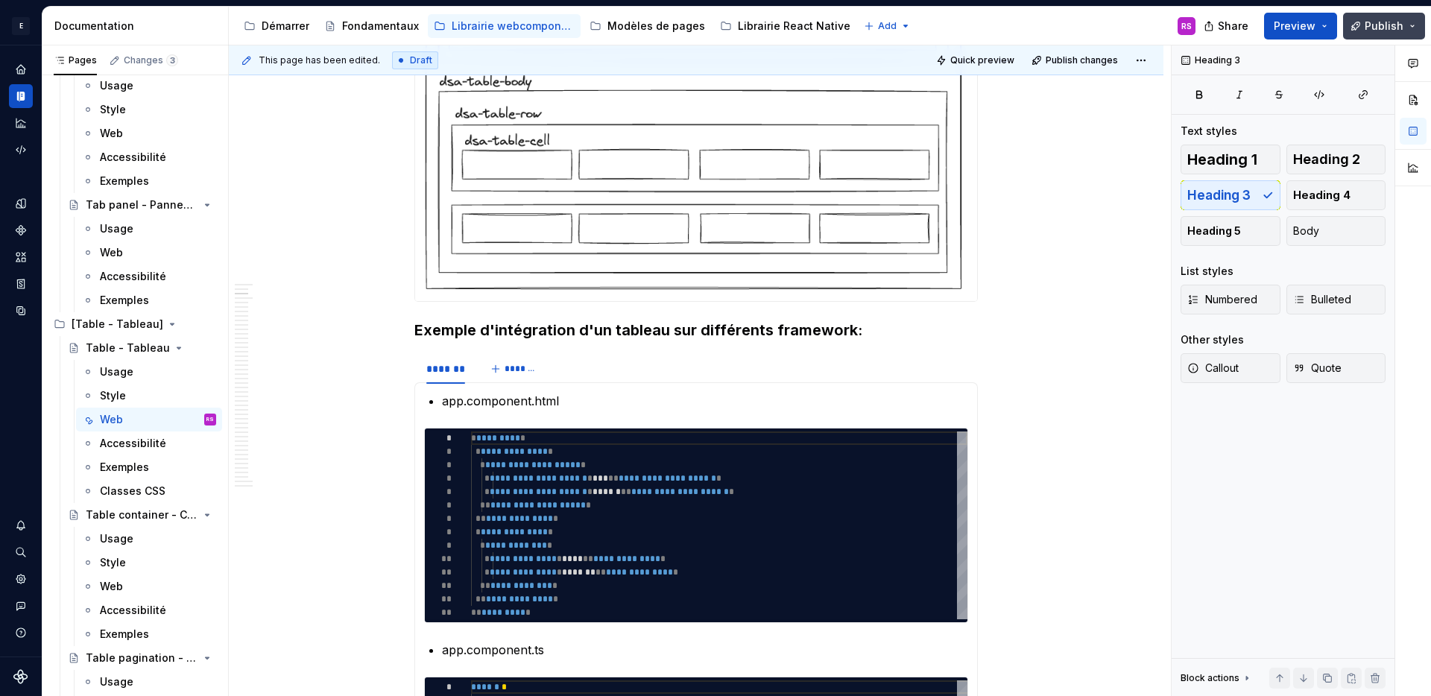
click at [1369, 19] on span "Publish" at bounding box center [1383, 26] width 39 height 15
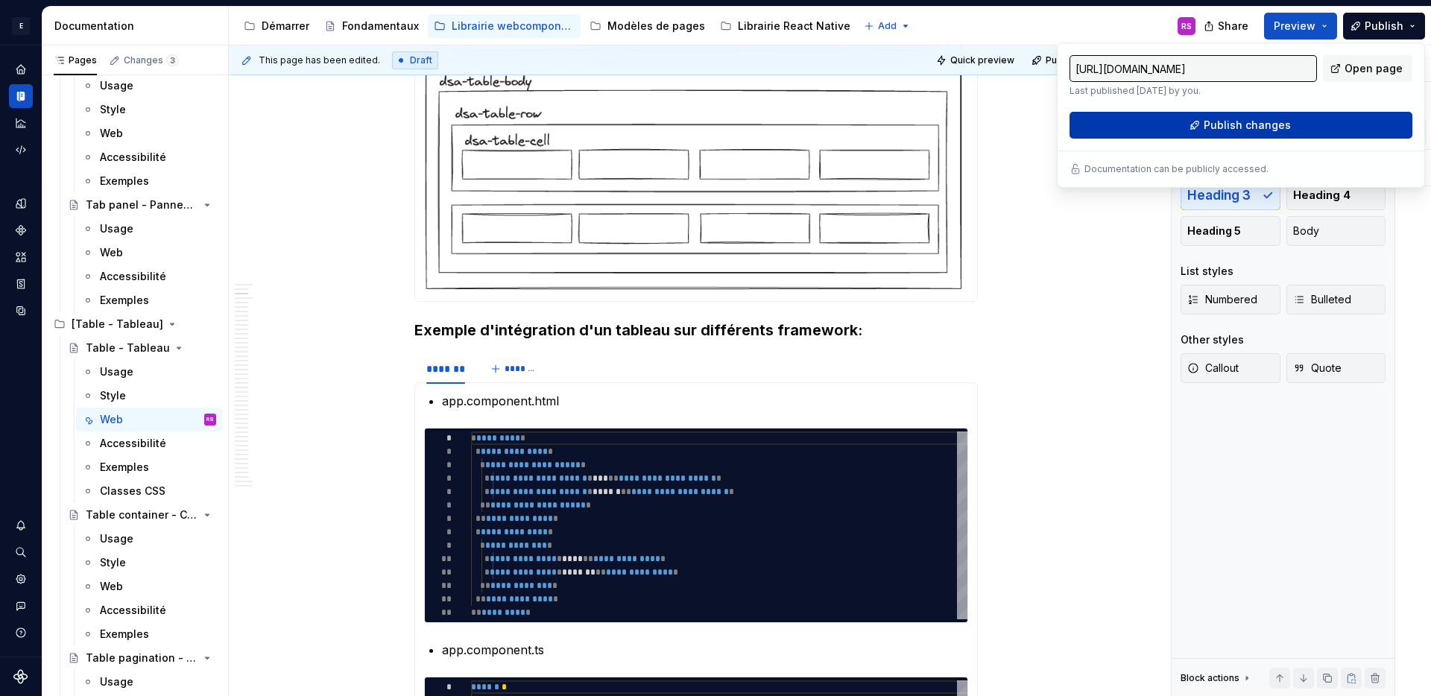
click at [1241, 133] on button "Publish changes" at bounding box center [1240, 125] width 343 height 27
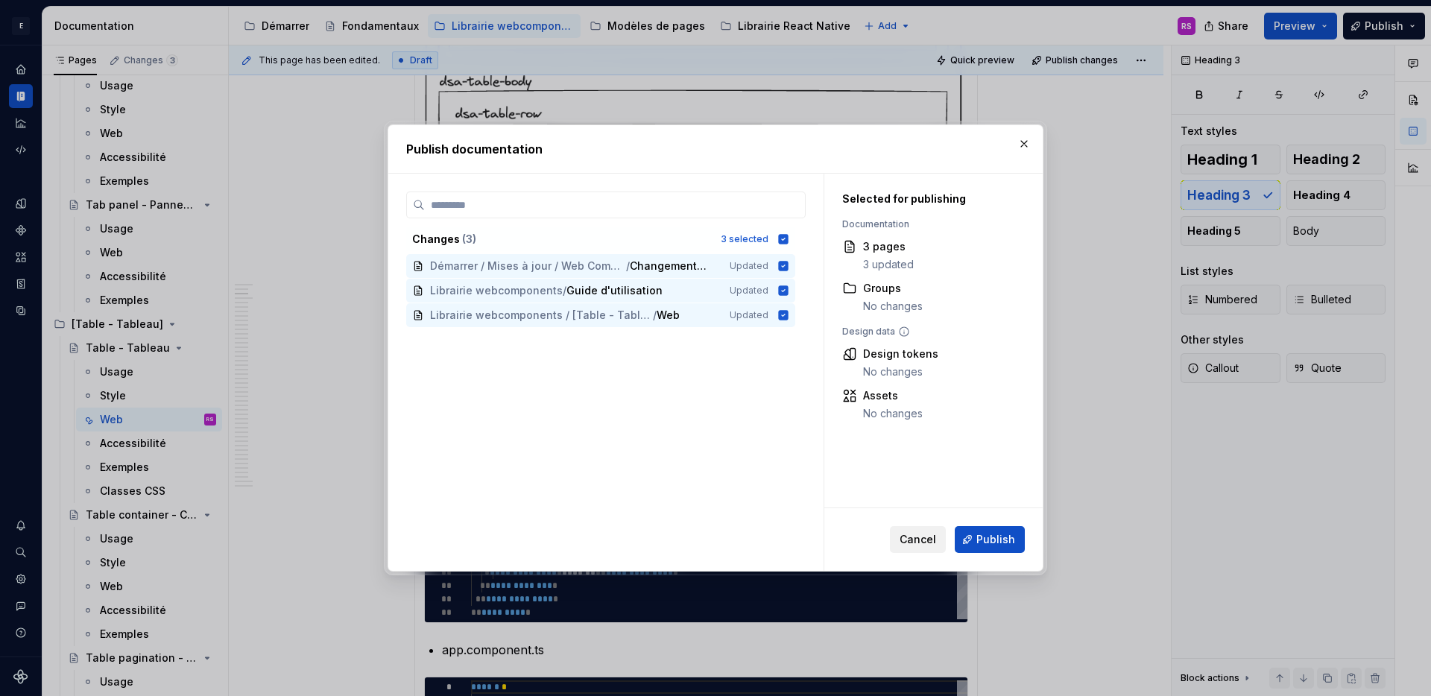
click at [913, 543] on span "Cancel" at bounding box center [917, 539] width 37 height 15
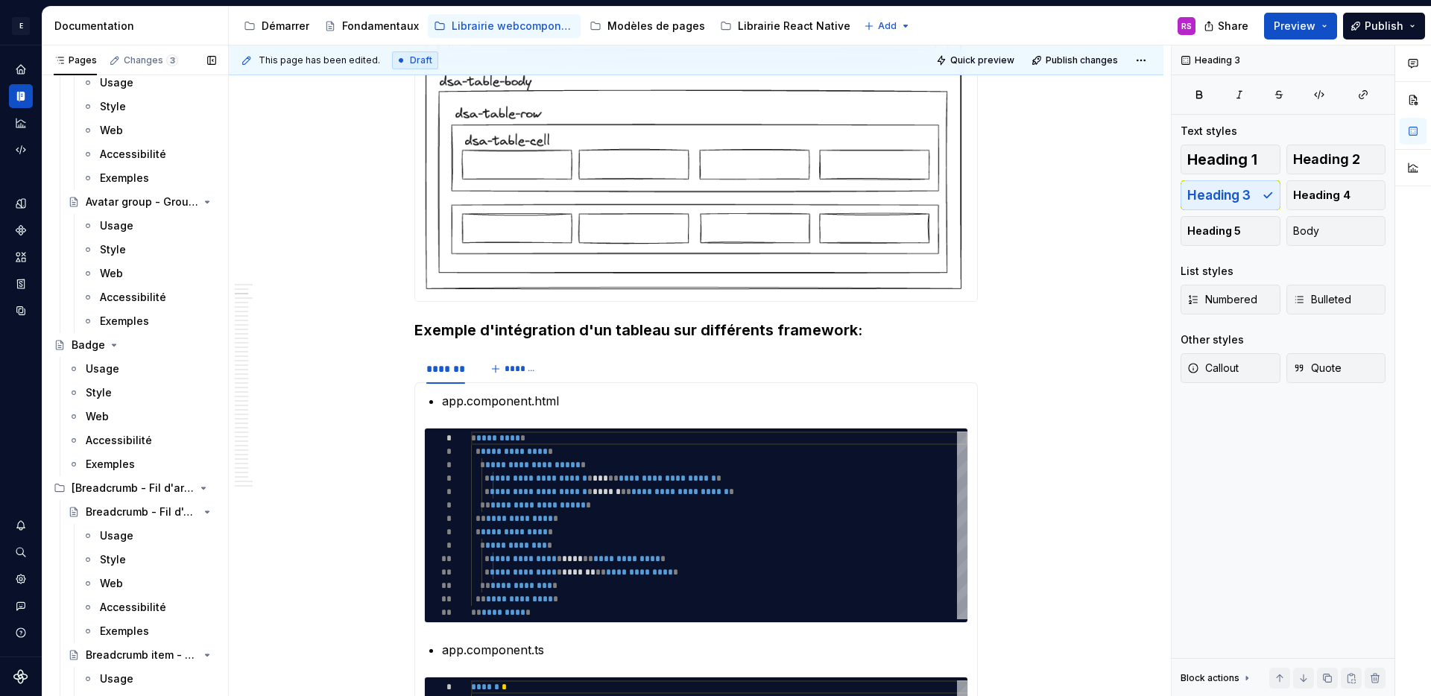
scroll to position [0, 0]
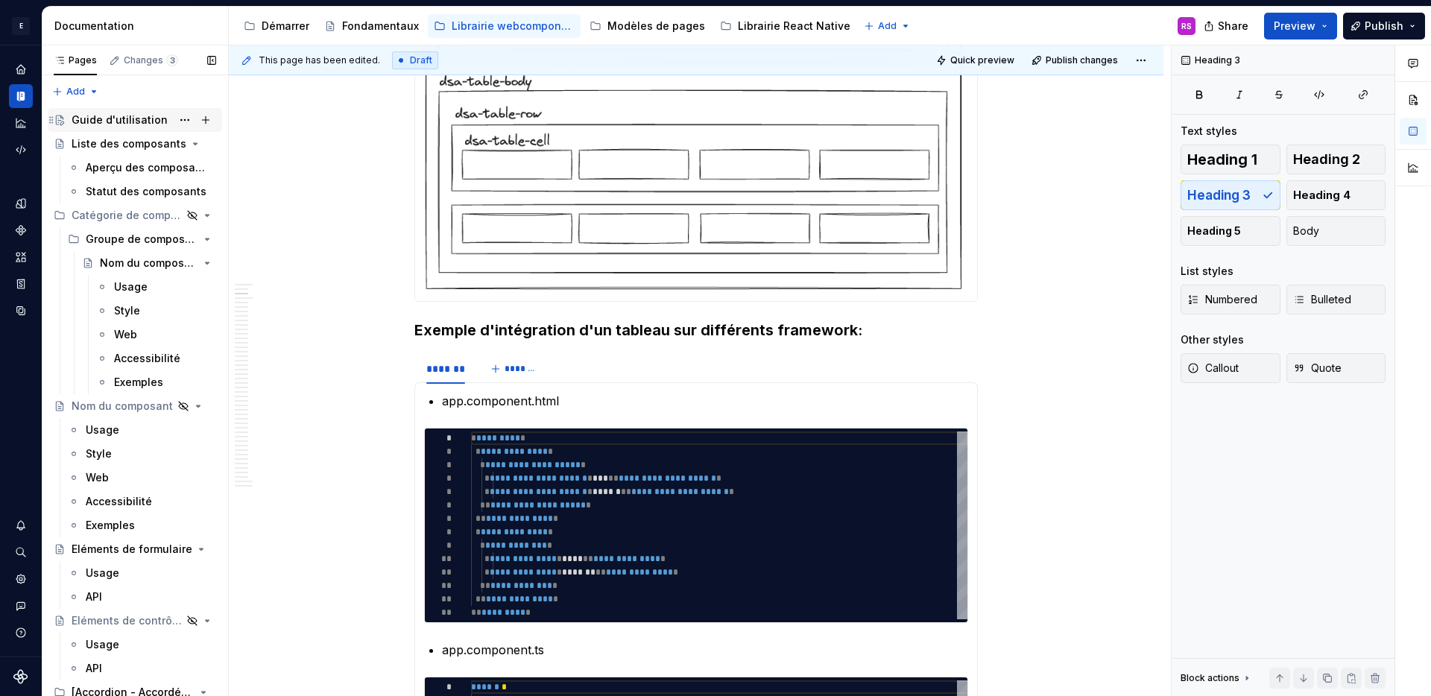
click at [114, 115] on div "Guide d'utilisation" at bounding box center [120, 120] width 96 height 15
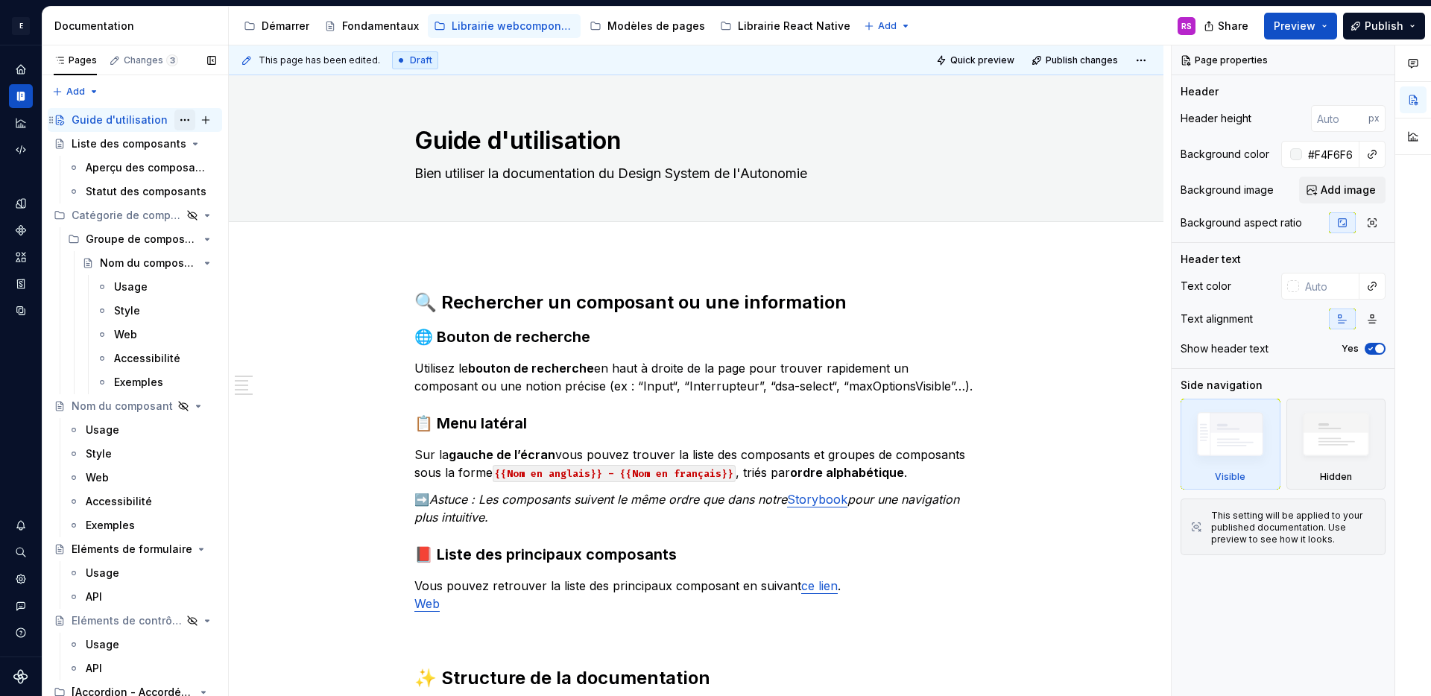
click at [177, 122] on button "Page tree" at bounding box center [184, 120] width 21 height 21
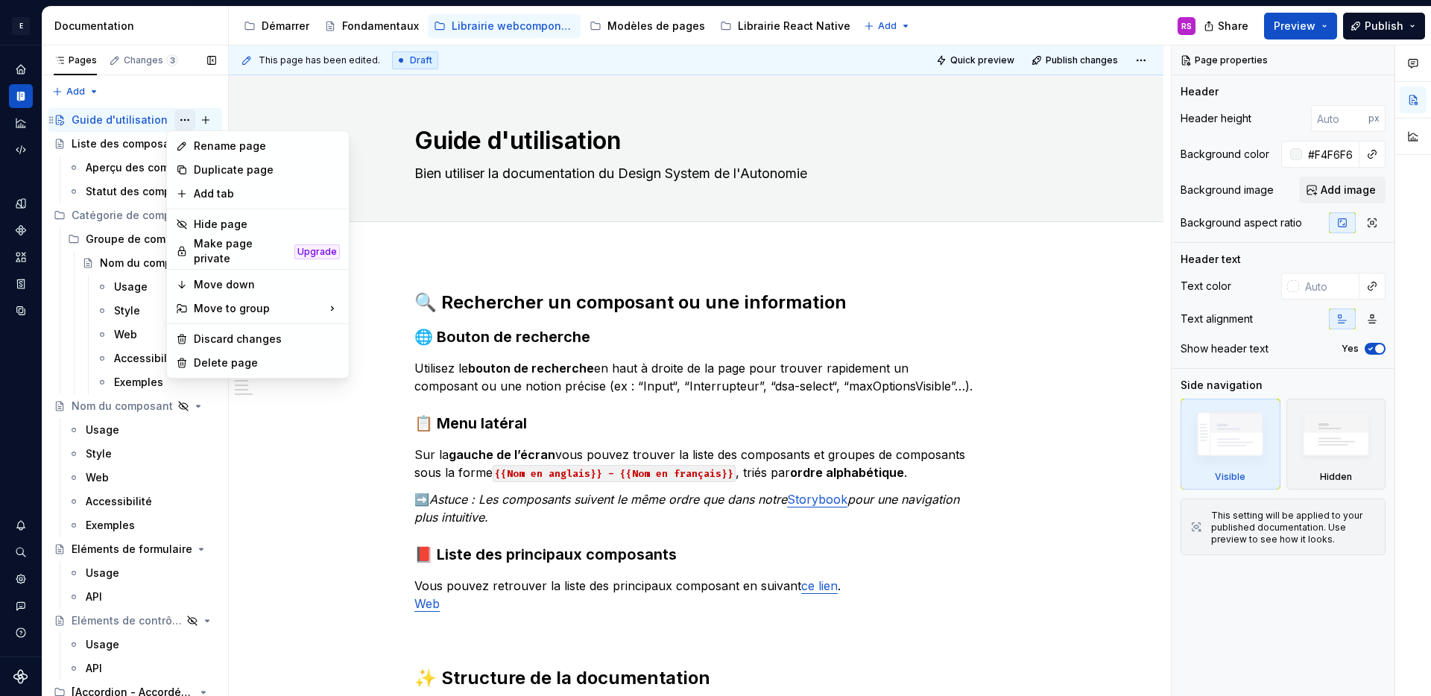
type textarea "*"
click at [244, 332] on div "Discard changes" at bounding box center [267, 339] width 146 height 15
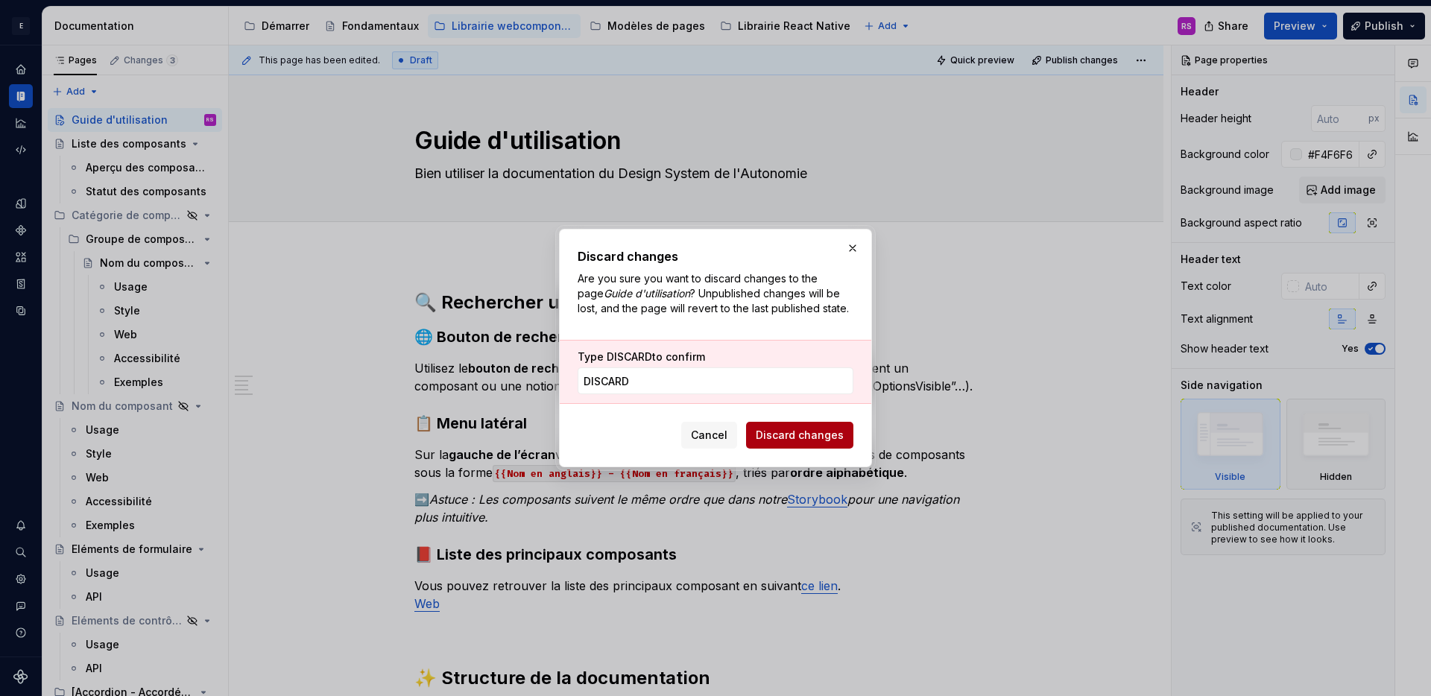
type input "DISCARD"
click at [832, 440] on span "Discard changes" at bounding box center [800, 435] width 88 height 15
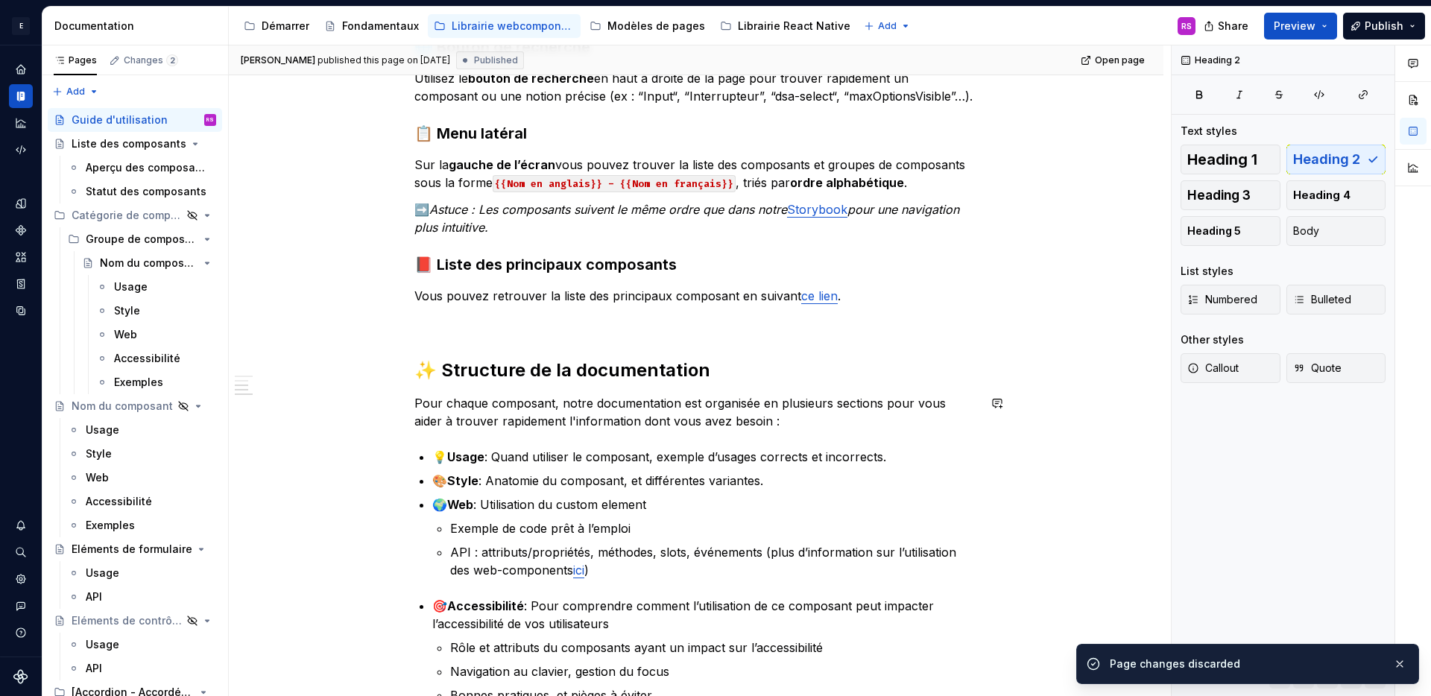
scroll to position [646, 0]
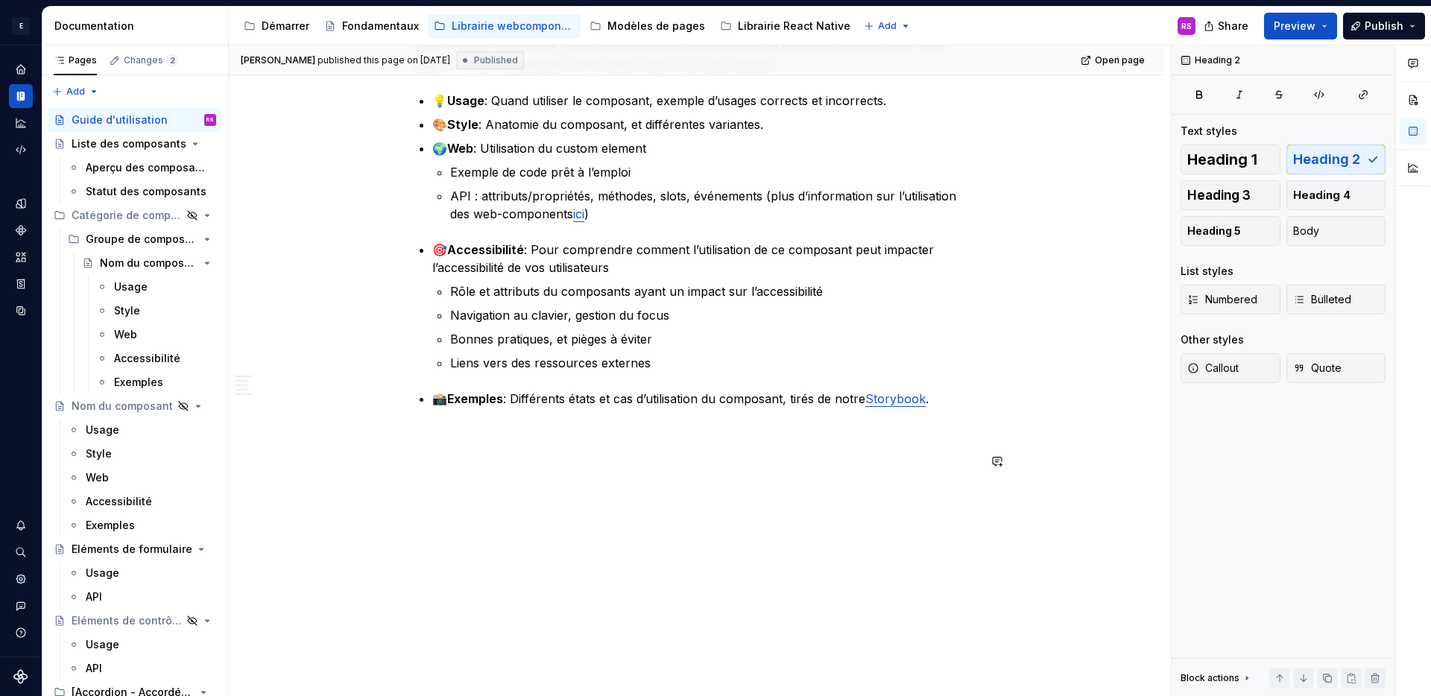
click at [872, 534] on div "🔍 Rechercher un composant ou une information 🌐 Bouton de recherche Utilisez le …" at bounding box center [696, 153] width 934 height 1088
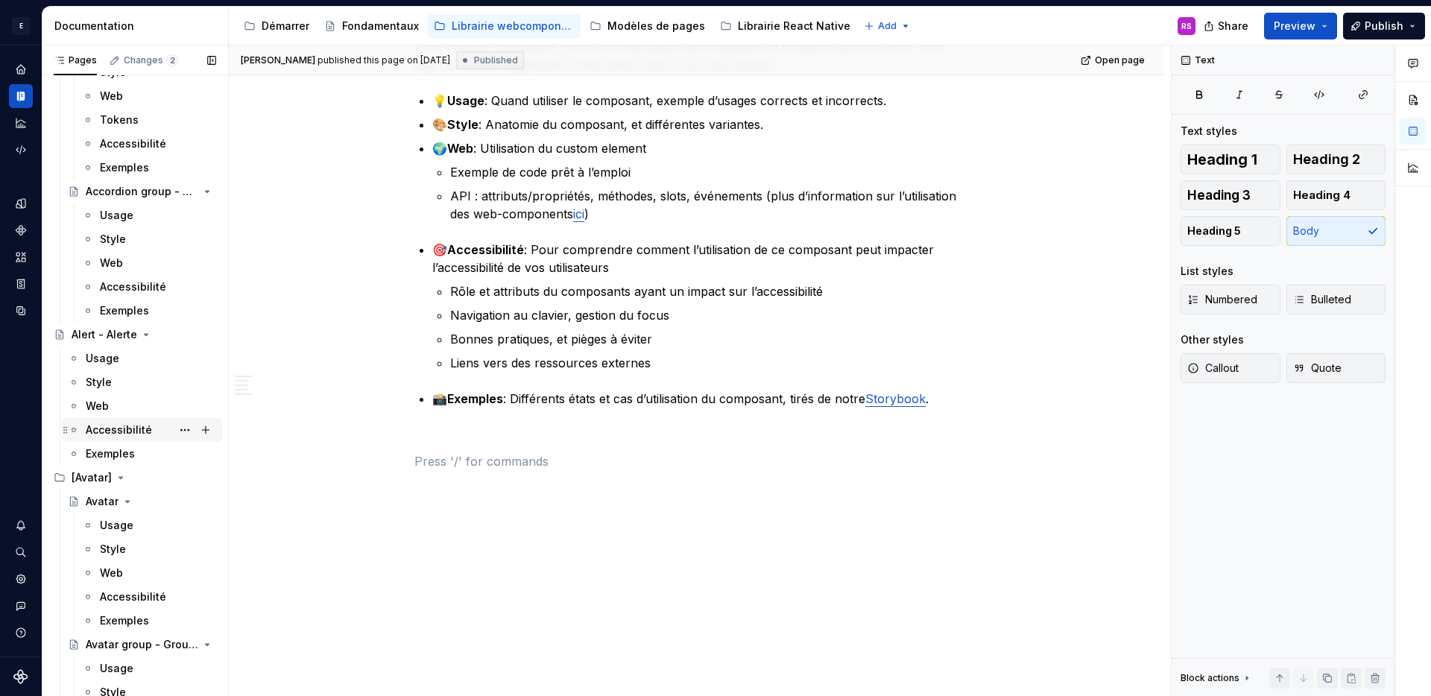
scroll to position [731, 0]
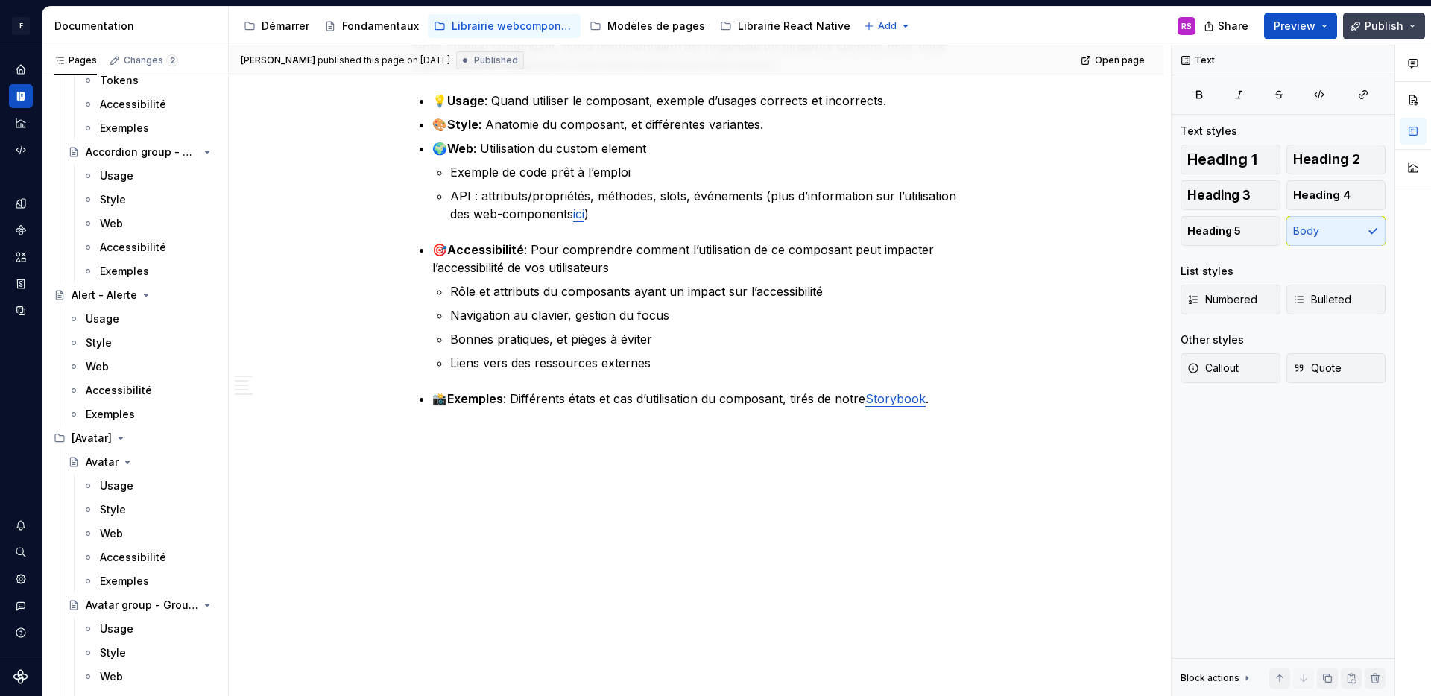
click at [1377, 27] on span "Publish" at bounding box center [1383, 26] width 39 height 15
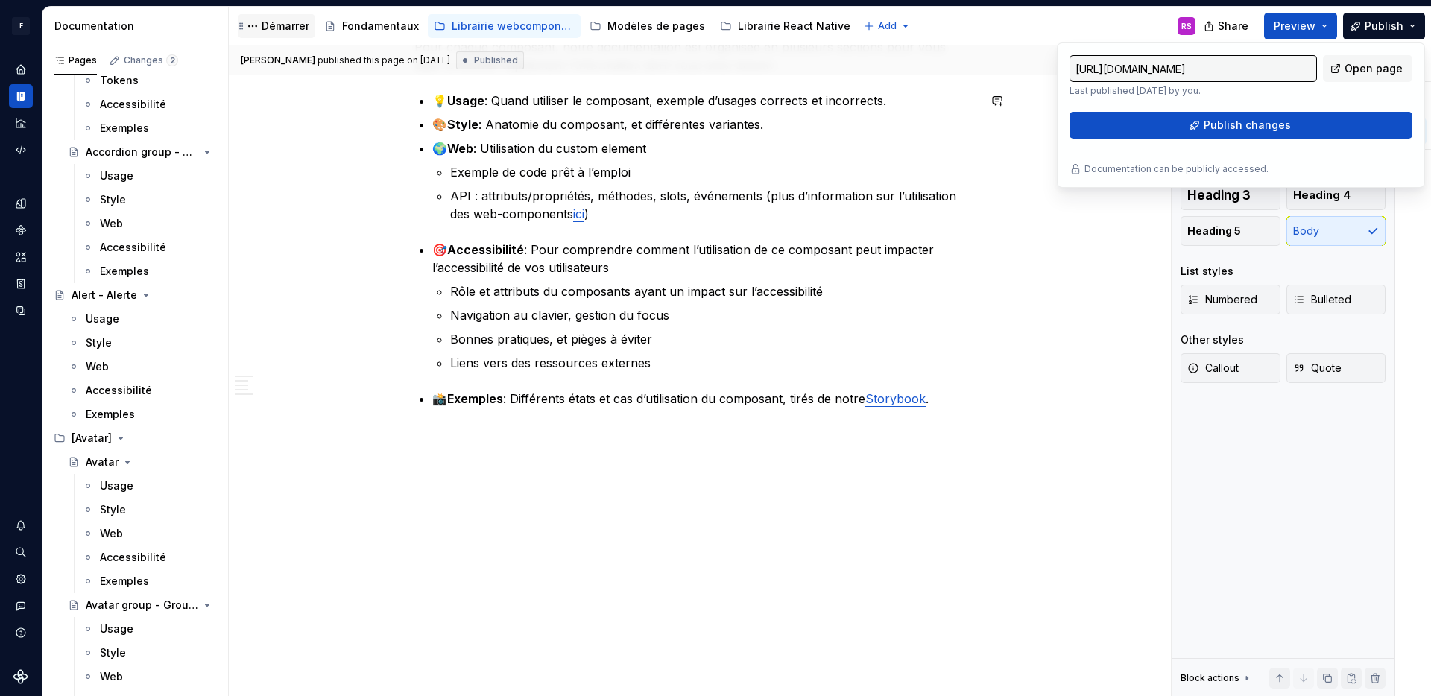
click at [294, 23] on div "Démarrer" at bounding box center [286, 26] width 48 height 15
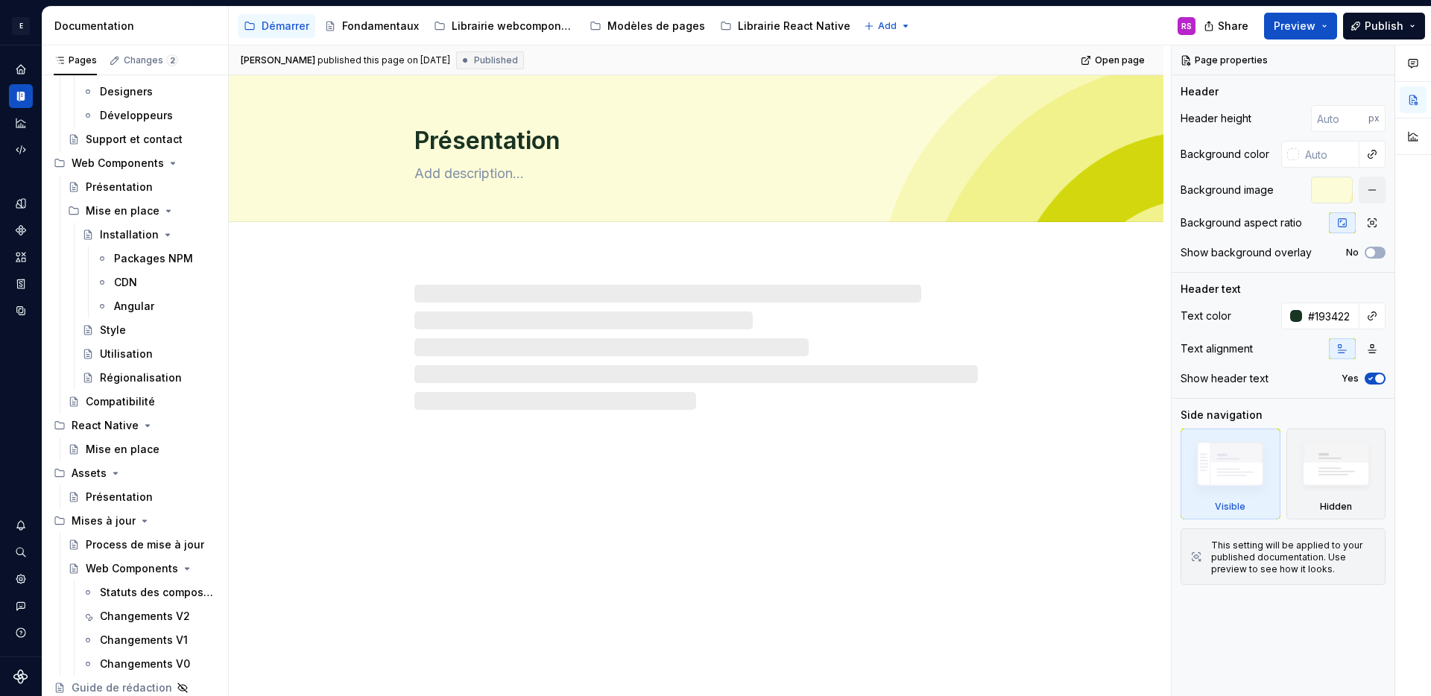
scroll to position [124, 0]
click at [1400, 30] on span "Publish" at bounding box center [1383, 26] width 39 height 15
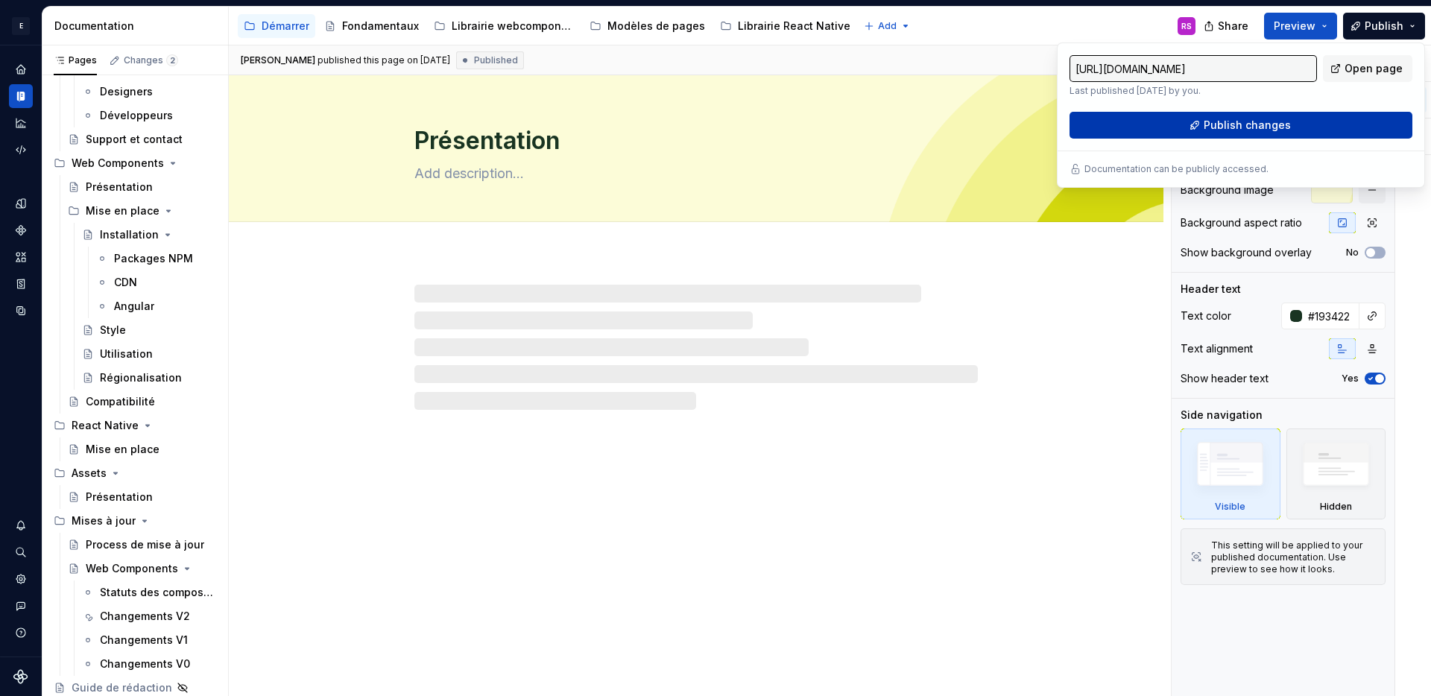
click at [1276, 130] on span "Publish changes" at bounding box center [1246, 125] width 87 height 15
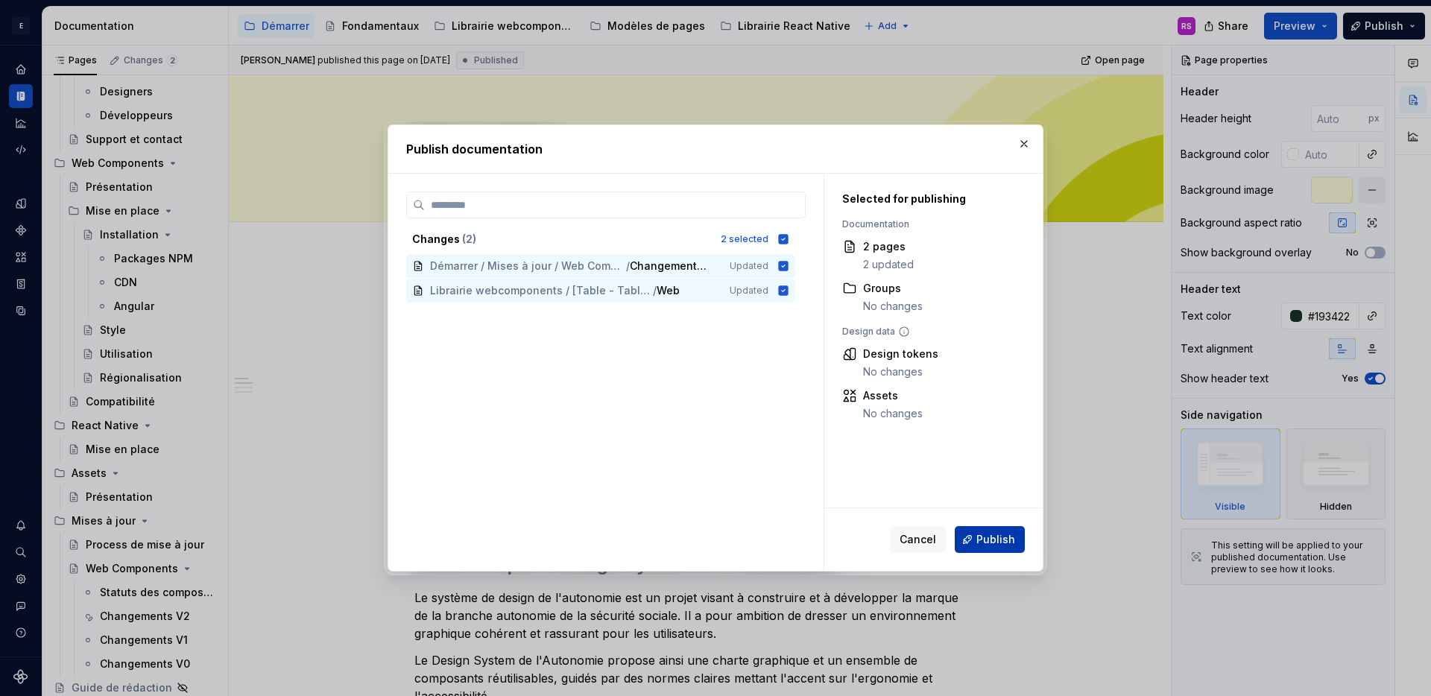
click at [977, 538] on button "Publish" at bounding box center [989, 539] width 70 height 27
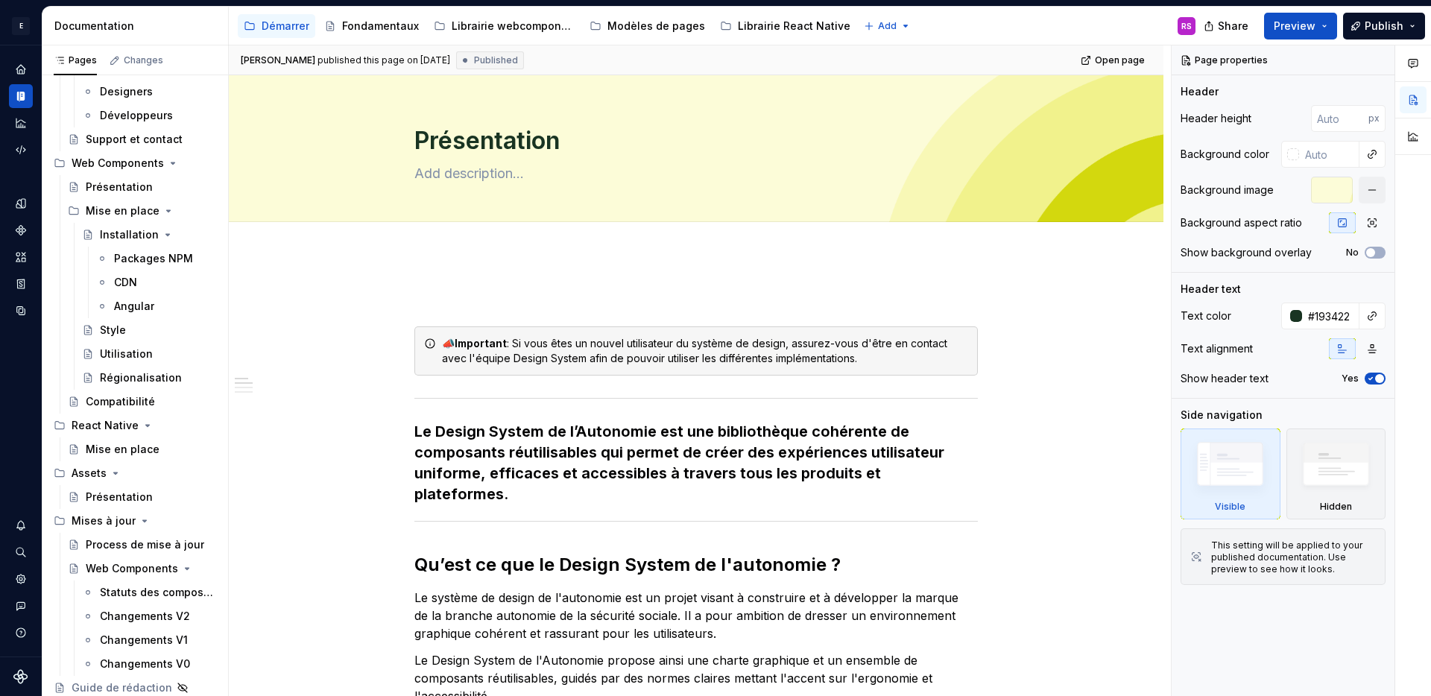
type textarea "*"
